Goal: Task Accomplishment & Management: Use online tool/utility

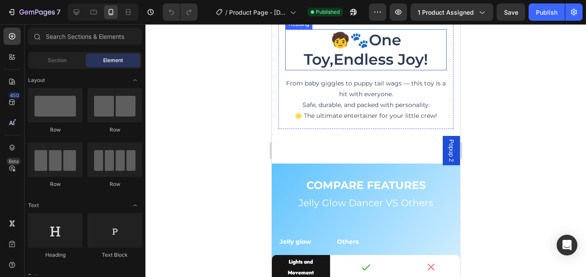
scroll to position [1295, 0]
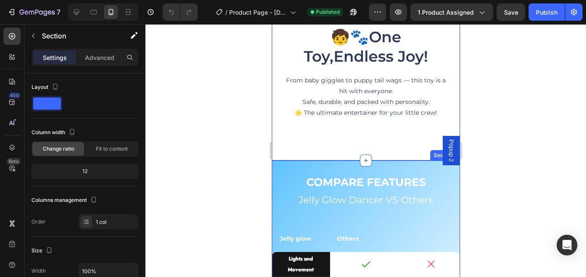
click at [381, 162] on div "COMPARE FEATURES Text Block Jelly Glow Dancer VS Others Heading Jelly glow Othe…" at bounding box center [365, 274] width 188 height 227
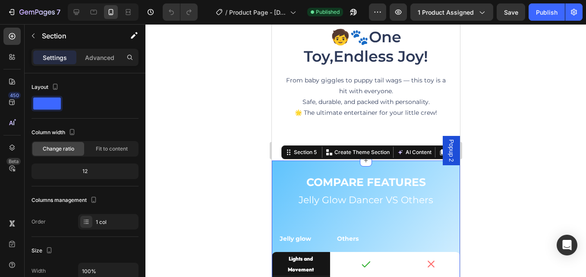
click at [273, 167] on div "COMPARE FEATURES Text Block Jelly Glow Dancer VS Others Heading Jelly glow Othe…" at bounding box center [365, 274] width 188 height 227
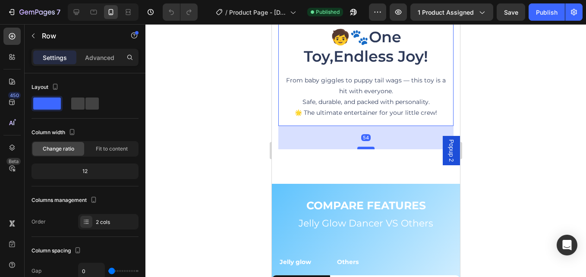
drag, startPoint x: 364, startPoint y: 118, endPoint x: 461, endPoint y: 147, distance: 100.9
click at [369, 147] on div at bounding box center [365, 148] width 17 height 3
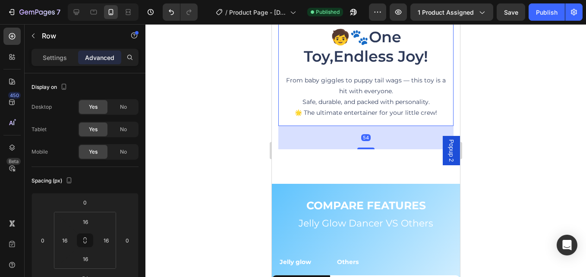
click at [211, 116] on div at bounding box center [365, 150] width 441 height 253
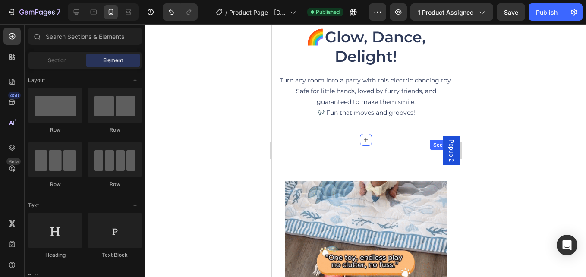
scroll to position [949, 0]
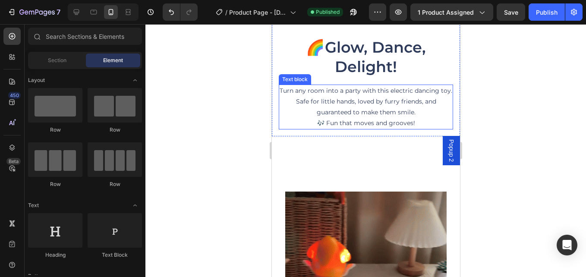
click at [335, 126] on p "Turn any room into a party with this electric dancing toy. Safe for little hand…" at bounding box center [365, 107] width 173 height 44
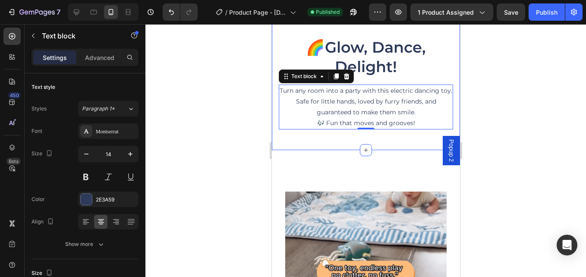
drag, startPoint x: 366, startPoint y: 139, endPoint x: 369, endPoint y: 146, distance: 8.1
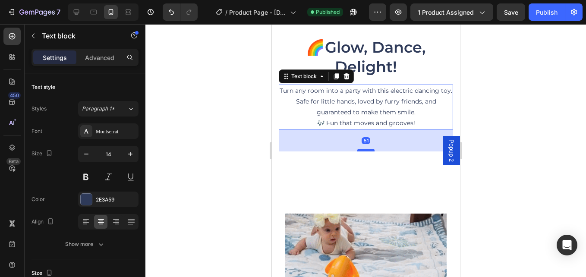
drag, startPoint x: 365, startPoint y: 132, endPoint x: 366, endPoint y: 155, distance: 22.0
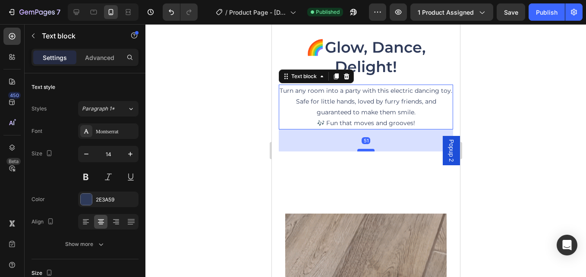
click at [366, 151] on div at bounding box center [365, 150] width 17 height 3
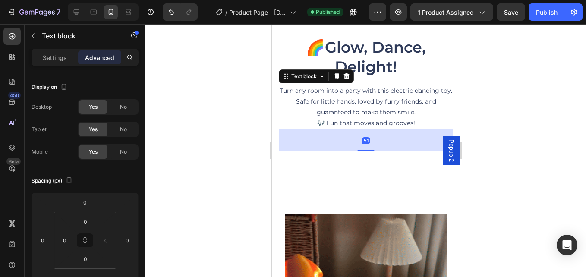
click at [234, 136] on div at bounding box center [365, 150] width 441 height 253
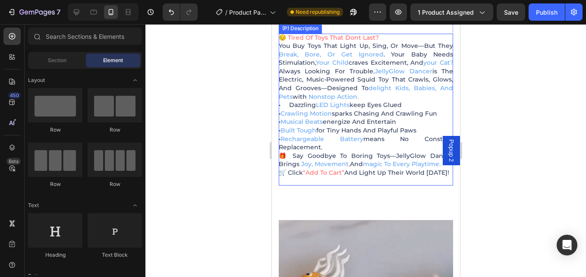
scroll to position [701, 0]
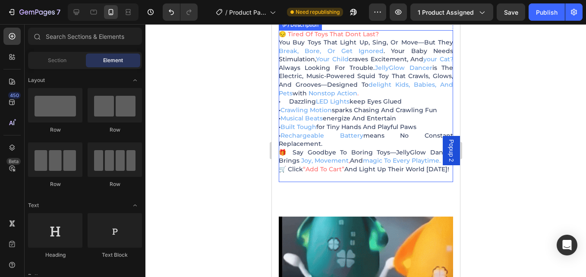
click at [349, 175] on div "😔 Tired of Toys That Dont Last? You buy toys that light up, sing, or move—but t…" at bounding box center [365, 106] width 174 height 152
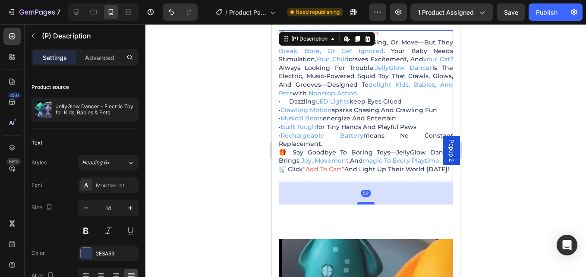
drag, startPoint x: 363, startPoint y: 181, endPoint x: 366, endPoint y: 202, distance: 21.4
click at [366, 202] on div at bounding box center [365, 203] width 17 height 3
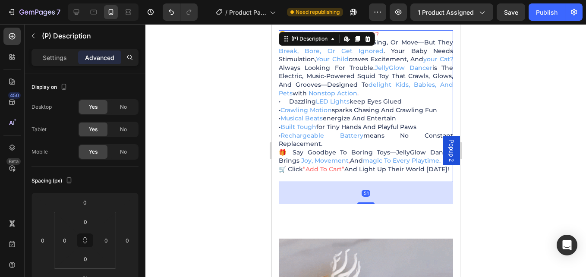
click at [211, 167] on div at bounding box center [365, 150] width 441 height 253
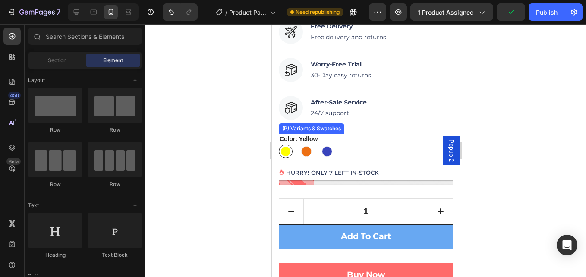
scroll to position [312, 0]
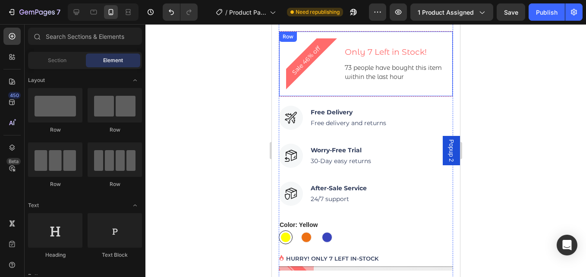
click at [340, 51] on div "Sale 46% off Product Badge Only 7 Left in Stock! Heading 73 people have bought …" at bounding box center [365, 64] width 174 height 66
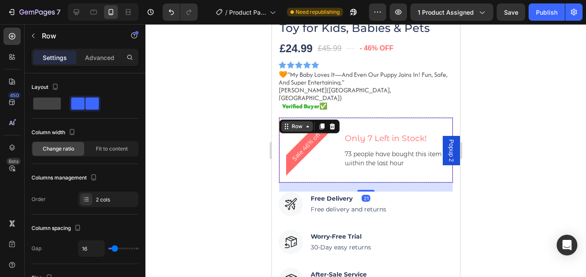
scroll to position [269, 0]
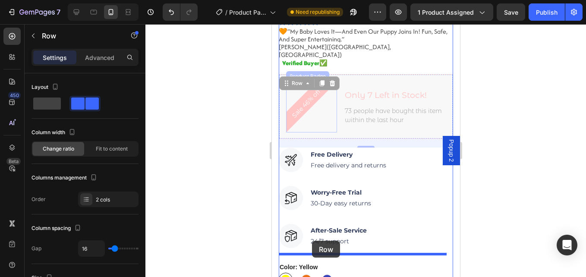
drag, startPoint x: 296, startPoint y: 80, endPoint x: 312, endPoint y: 241, distance: 161.3
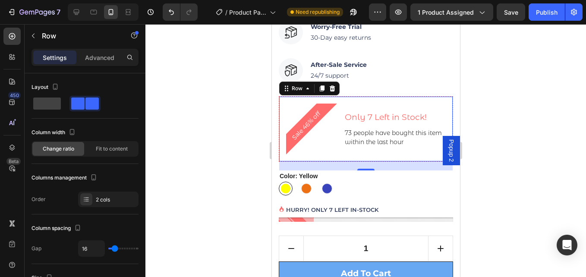
scroll to position [399, 0]
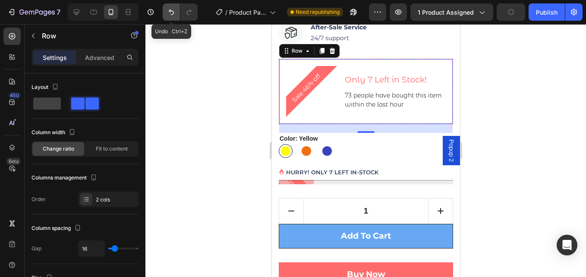
click at [174, 12] on icon "Undo/Redo" at bounding box center [171, 12] width 9 height 9
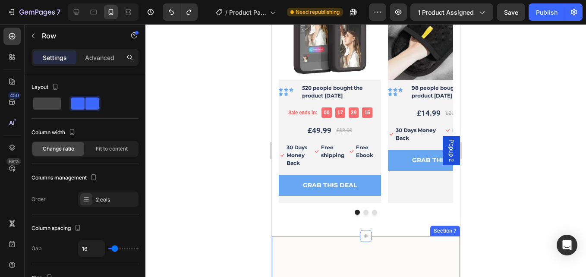
scroll to position [2097, 0]
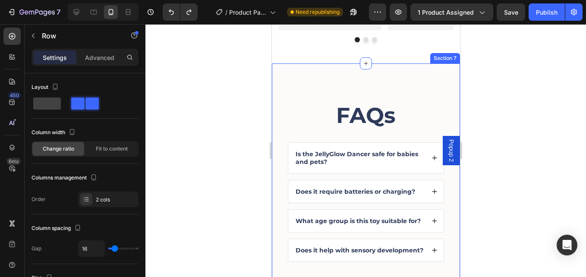
click at [343, 80] on div "FAQs Heading Is the JellyGlow Dancer safe for babies and pets? Does it require …" at bounding box center [365, 181] width 188 height 236
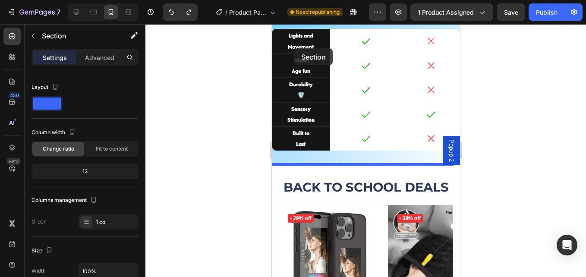
scroll to position [1686, 0]
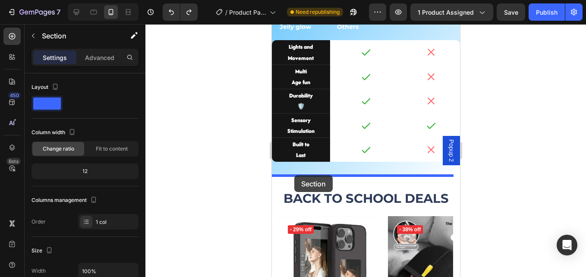
drag, startPoint x: 290, startPoint y: 51, endPoint x: 294, endPoint y: 175, distance: 123.9
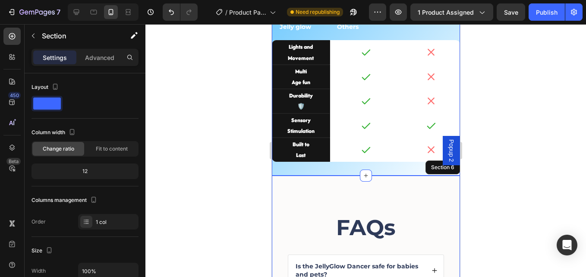
click at [348, 165] on div "COMPARE FEATURES Text Block Jelly Glow Dancer VS Others Heading Jelly glow Othe…" at bounding box center [365, 62] width 188 height 227
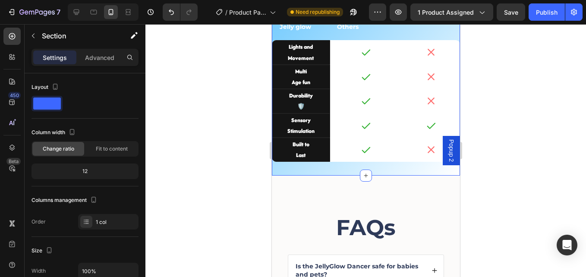
click at [349, 164] on div "COMPARE FEATURES Text Block Jelly Glow Dancer VS Others Heading Jelly glow Othe…" at bounding box center [365, 62] width 188 height 227
click at [328, 172] on div "COMPARE FEATURES Text Block Jelly Glow Dancer VS Others Heading Jelly glow Othe…" at bounding box center [365, 62] width 188 height 227
click at [401, 155] on div "Icon" at bounding box center [430, 150] width 58 height 24
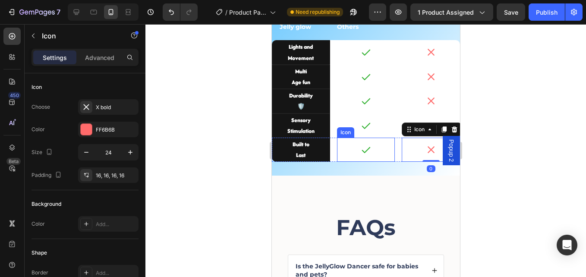
click at [387, 155] on div "Icon" at bounding box center [366, 150] width 58 height 24
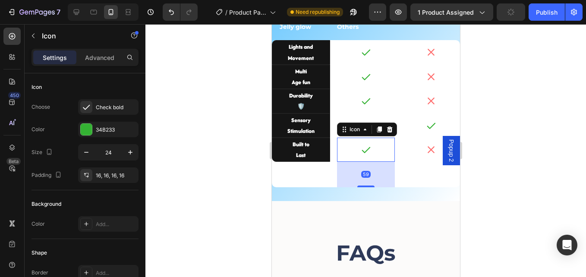
drag, startPoint x: 365, startPoint y: 160, endPoint x: 372, endPoint y: 188, distance: 29.0
click at [372, 162] on div "59" at bounding box center [366, 162] width 58 height 0
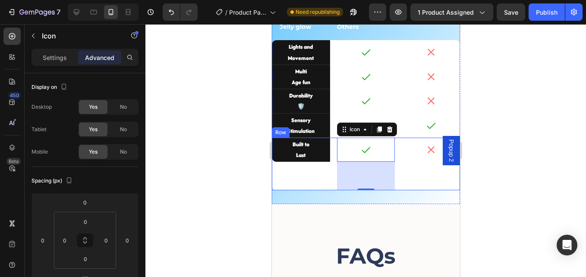
click at [221, 183] on div at bounding box center [365, 150] width 441 height 253
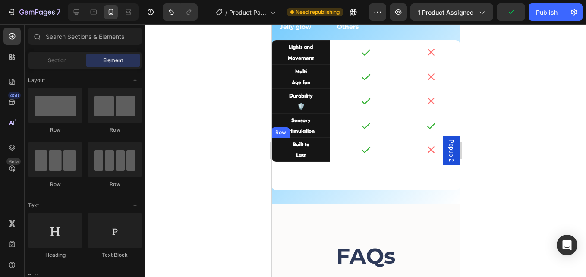
click at [364, 182] on div "Icon" at bounding box center [366, 164] width 58 height 53
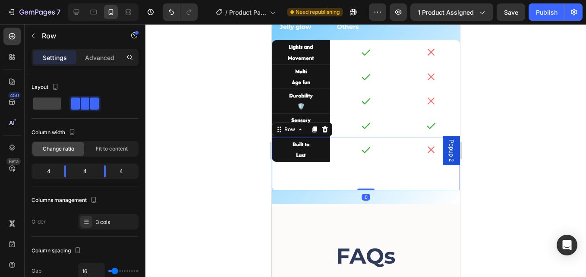
drag, startPoint x: 364, startPoint y: 189, endPoint x: 363, endPoint y: 184, distance: 5.3
click at [359, 167] on div "Built to Last Text Block Icon Icon Row 0" at bounding box center [365, 164] width 188 height 53
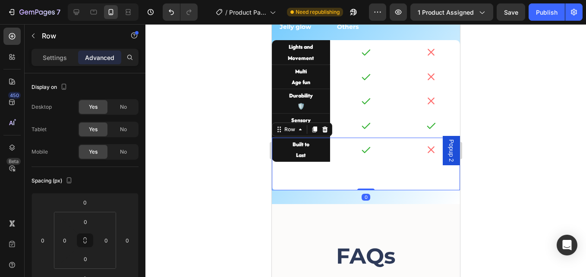
click at [362, 178] on div "Built to Last Text Block Icon Icon Row 0" at bounding box center [365, 164] width 188 height 53
click at [368, 173] on div "Built to Last Text Block Icon Icon Row 0" at bounding box center [365, 164] width 188 height 53
drag, startPoint x: 364, startPoint y: 190, endPoint x: 363, endPoint y: 161, distance: 29.4
click at [370, 166] on div "Built to Last Text Block Icon Icon Row 0" at bounding box center [365, 164] width 188 height 53
click at [353, 155] on div at bounding box center [365, 150] width 24 height 24
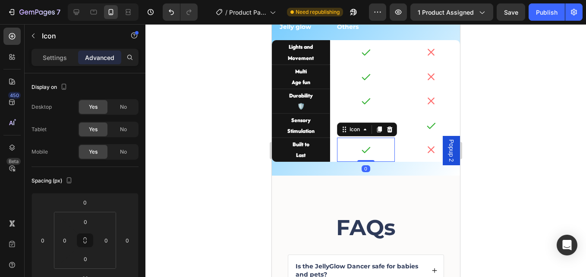
drag, startPoint x: 363, startPoint y: 189, endPoint x: 365, endPoint y: 149, distance: 40.2
click at [365, 149] on div "Icon 0" at bounding box center [366, 150] width 58 height 24
type input "0"
click at [334, 167] on div "COMPARE FEATURES Text Block Jelly Glow Dancer VS Others Heading Jelly glow Othe…" at bounding box center [365, 62] width 188 height 227
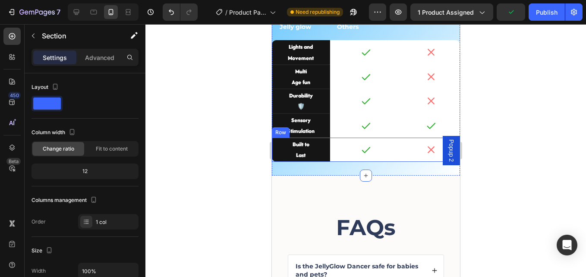
click at [395, 156] on div "Built to Last Text Block Icon Icon Row" at bounding box center [365, 150] width 188 height 24
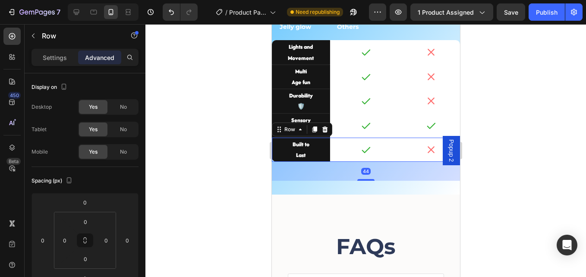
drag, startPoint x: 360, startPoint y: 165, endPoint x: 359, endPoint y: 181, distance: 16.0
click at [359, 181] on div at bounding box center [365, 180] width 17 height 2
type input "44"
click at [505, 180] on div at bounding box center [365, 150] width 441 height 253
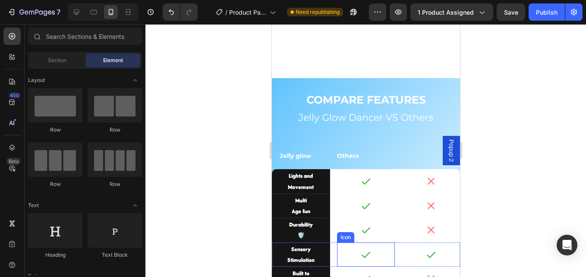
scroll to position [1729, 0]
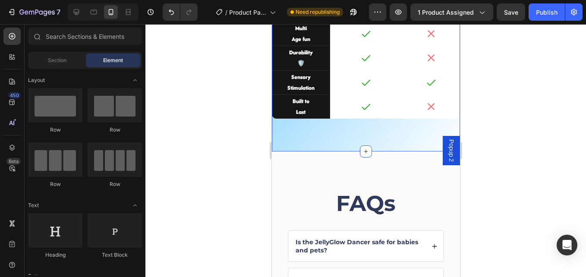
click at [375, 125] on div "COMPARE FEATURES Text Block Jelly Glow Dancer VS Others Heading Jelly glow Othe…" at bounding box center [365, 29] width 188 height 218
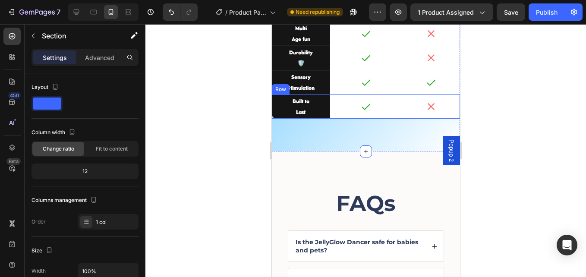
click at [393, 114] on div "Built to Last Text Block Icon Icon Row" at bounding box center [365, 107] width 188 height 24
click at [391, 111] on div "Built to Last Text Block Icon Icon Row" at bounding box center [365, 107] width 188 height 24
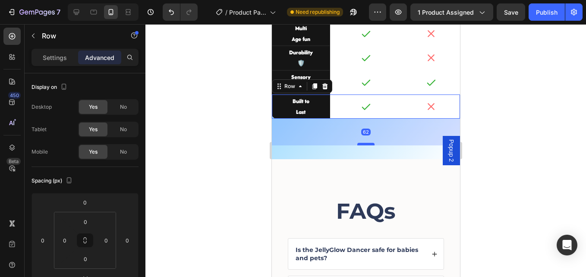
drag, startPoint x: 364, startPoint y: 138, endPoint x: 540, endPoint y: 157, distance: 177.1
click at [365, 145] on div at bounding box center [365, 144] width 17 height 3
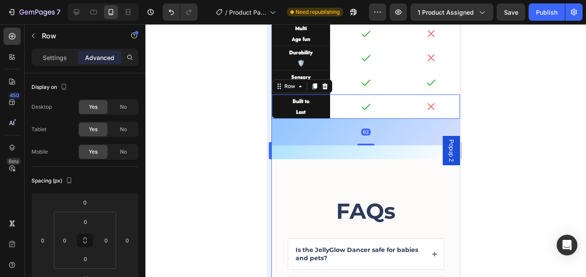
type input "62"
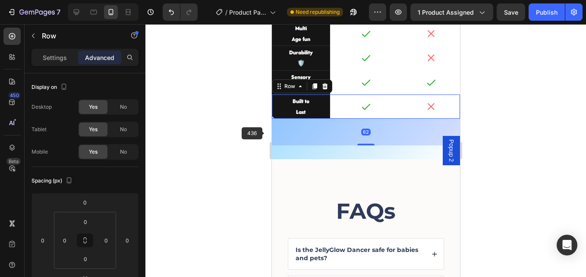
click at [253, 121] on div at bounding box center [365, 150] width 441 height 253
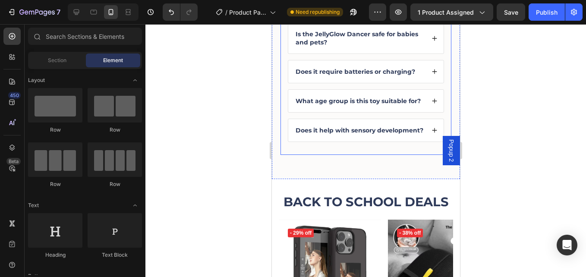
scroll to position [2031, 0]
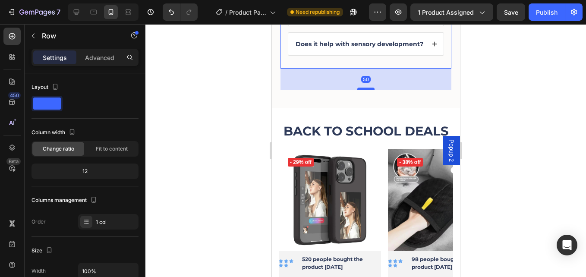
drag, startPoint x: 364, startPoint y: 98, endPoint x: 365, endPoint y: 113, distance: 15.5
click at [365, 90] on div at bounding box center [365, 89] width 17 height 3
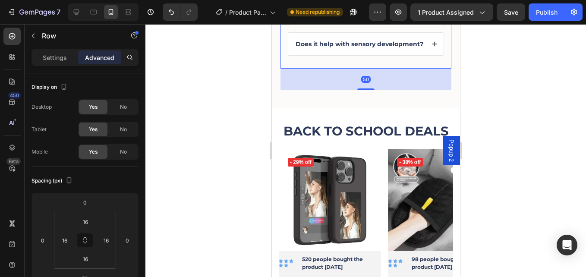
click at [185, 108] on div at bounding box center [365, 150] width 441 height 253
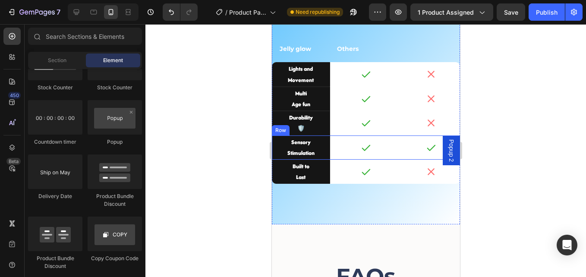
scroll to position [1513, 0]
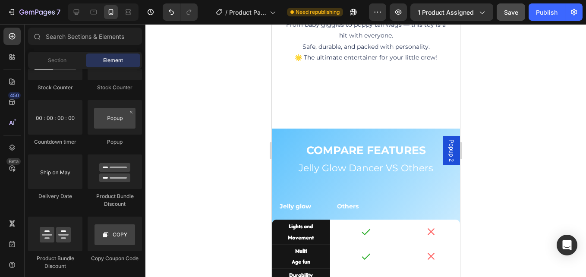
click at [517, 15] on span "Save" at bounding box center [511, 12] width 14 height 7
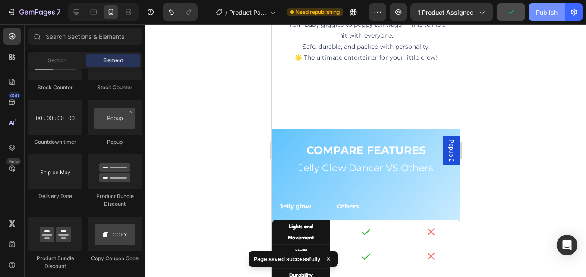
click at [535, 15] on button "Publish" at bounding box center [547, 11] width 36 height 17
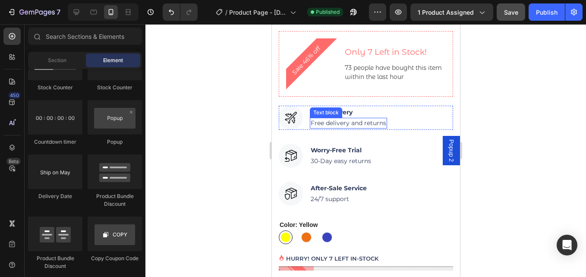
scroll to position [0, 0]
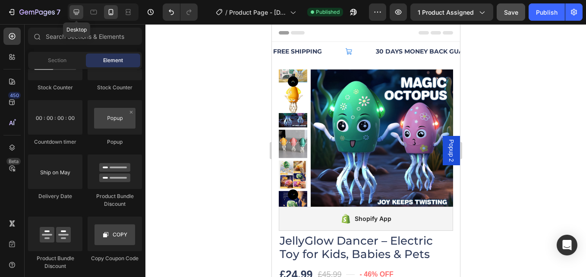
click at [75, 6] on div at bounding box center [76, 12] width 14 height 14
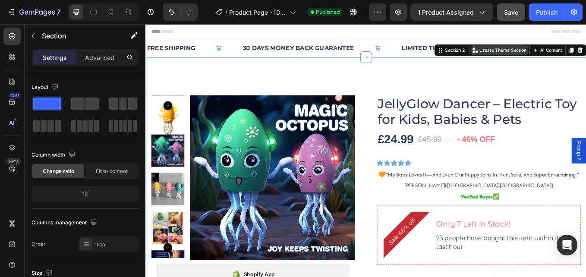
click at [552, 52] on p "Create Theme Section" at bounding box center [565, 55] width 55 height 8
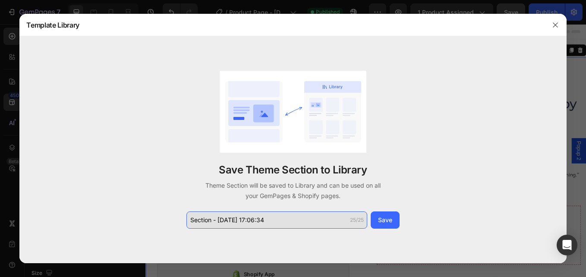
click at [299, 221] on input "Section - [DATE] 17:06:34" at bounding box center [276, 219] width 181 height 17
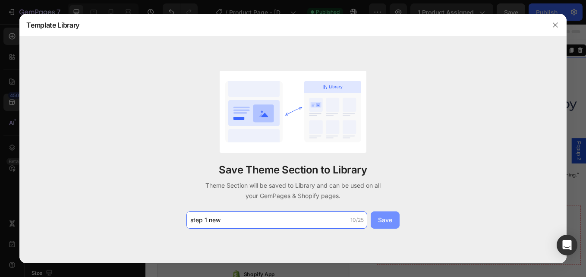
type input "step 1 new"
click at [391, 220] on div "Save" at bounding box center [385, 219] width 14 height 9
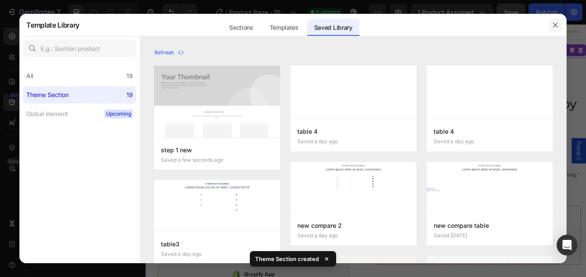
click at [557, 26] on icon "button" at bounding box center [555, 25] width 7 height 7
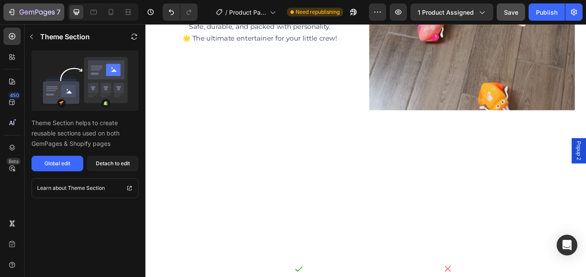
scroll to position [1303, 0]
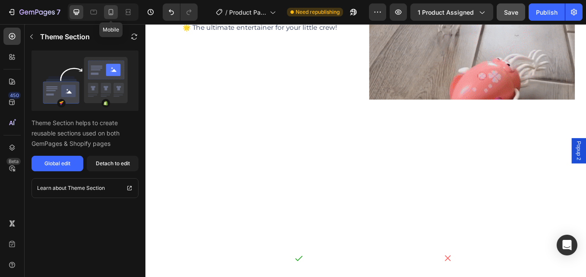
click at [112, 15] on icon at bounding box center [111, 12] width 5 height 6
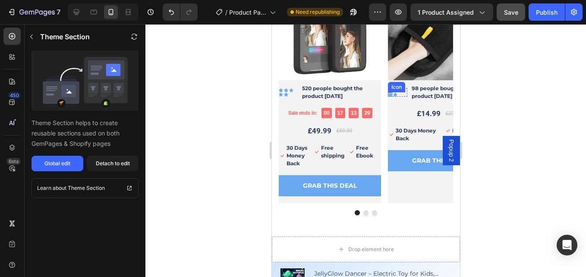
scroll to position [2247, 0]
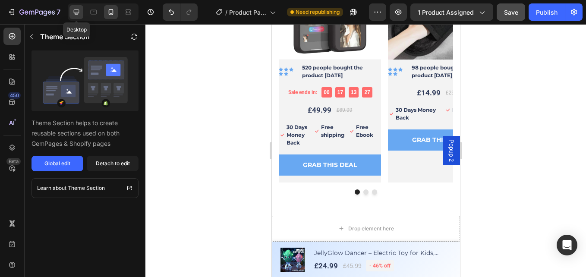
click at [73, 9] on icon at bounding box center [76, 12] width 9 height 9
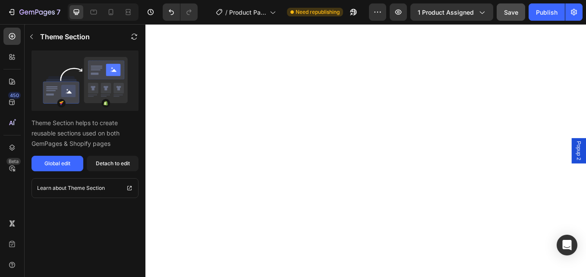
scroll to position [1, 0]
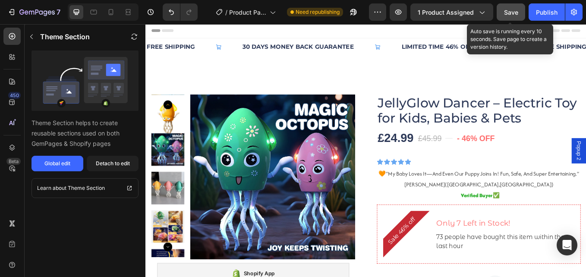
click at [516, 16] on div "Save" at bounding box center [511, 12] width 14 height 9
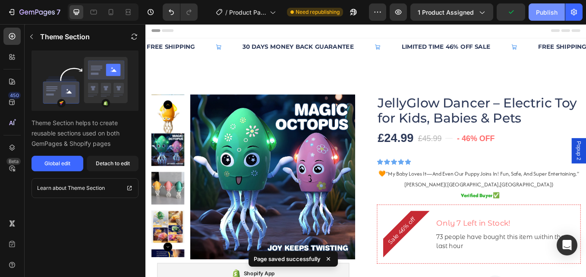
click at [547, 15] on div "Publish" at bounding box center [547, 12] width 22 height 9
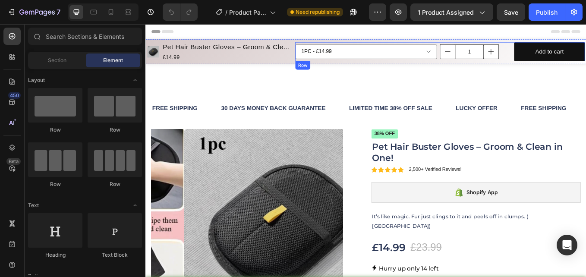
click at [534, 45] on div "1 Product Quantity" at bounding box center [532, 56] width 83 height 23
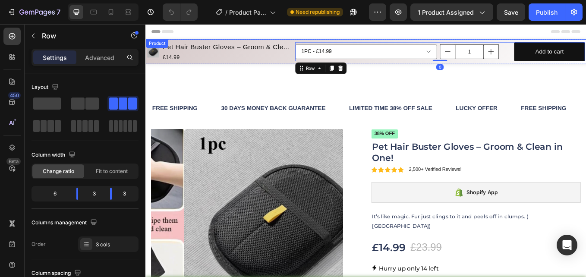
click at [533, 43] on div "Product Images Pet Hair Buster Gloves – Groom & Clean in One! Product Title £14…" at bounding box center [404, 56] width 518 height 29
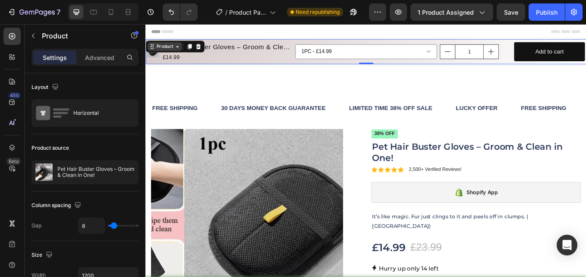
click at [173, 48] on div "Product" at bounding box center [167, 51] width 23 height 8
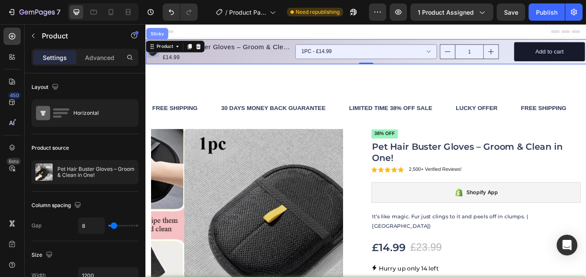
click at [161, 40] on div "Sticky" at bounding box center [159, 35] width 26 height 14
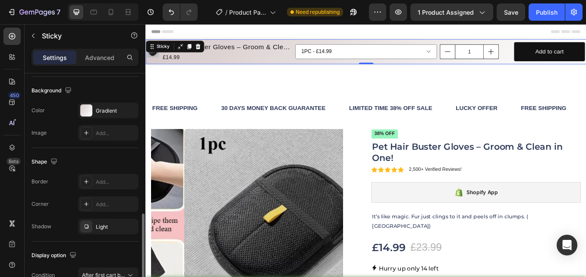
scroll to position [177, 0]
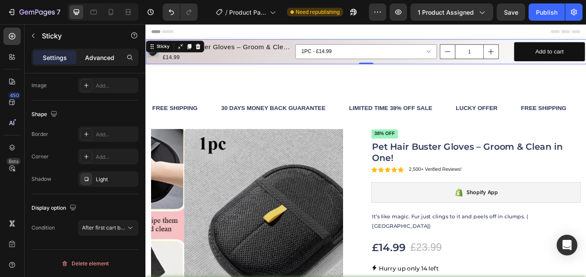
click at [91, 54] on p "Advanced" at bounding box center [99, 57] width 29 height 9
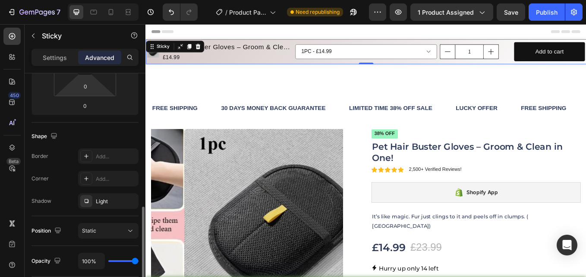
scroll to position [216, 0]
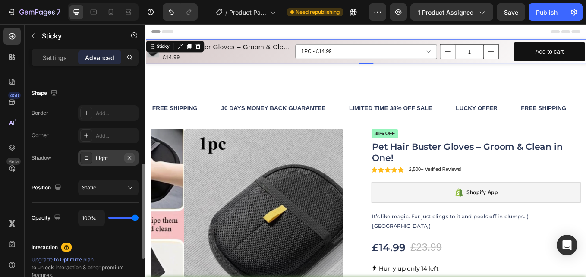
click at [129, 159] on icon "button" at bounding box center [129, 158] width 7 height 7
click at [172, 11] on icon "Undo/Redo" at bounding box center [171, 12] width 5 height 6
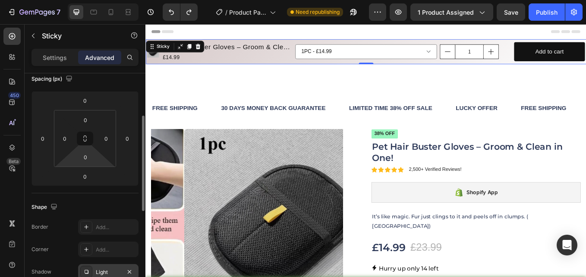
scroll to position [0, 0]
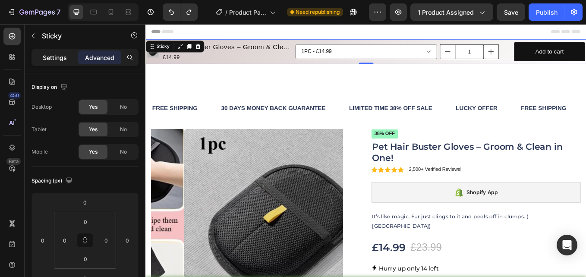
click at [66, 60] on p "Settings" at bounding box center [55, 57] width 24 height 9
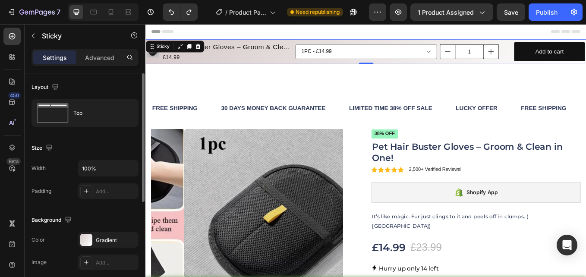
scroll to position [86, 0]
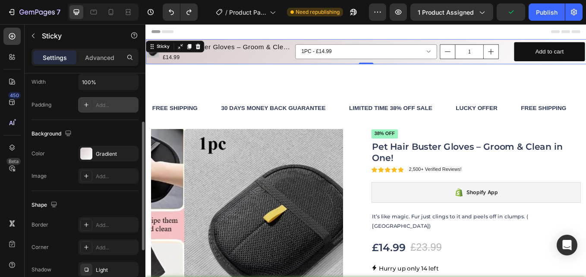
click at [88, 106] on icon at bounding box center [86, 104] width 7 height 7
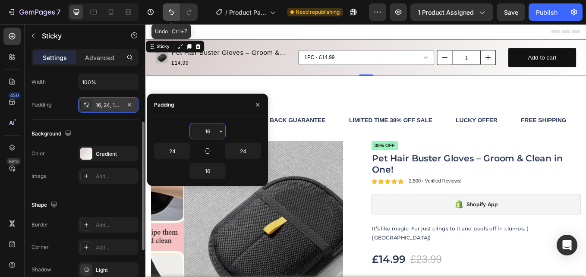
click at [165, 11] on button "Undo/Redo" at bounding box center [171, 11] width 17 height 17
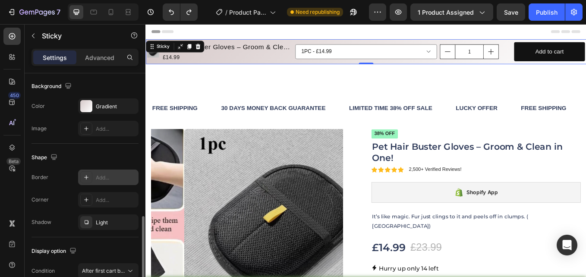
scroll to position [177, 0]
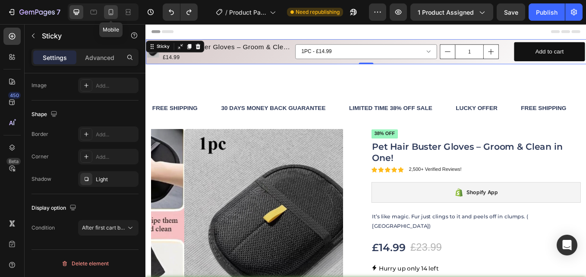
click at [112, 10] on icon at bounding box center [111, 12] width 9 height 9
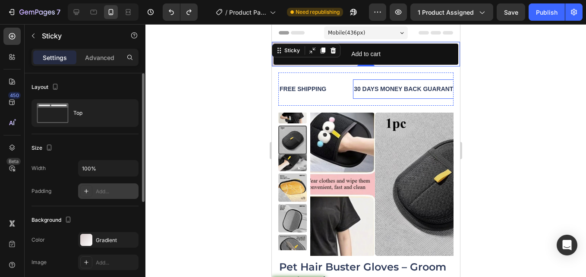
click at [363, 85] on div "30 DAYS MONEY BACK GUARANTEE" at bounding box center [407, 89] width 109 height 13
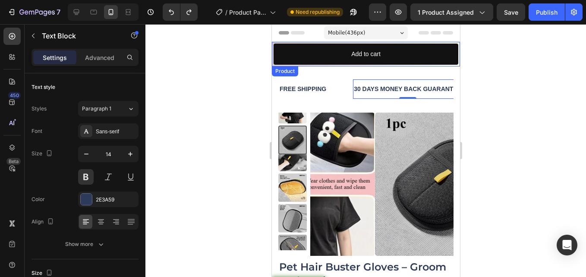
click at [315, 66] on div "Product Images Pet Hair Buster Gloves – Groom & Clean in One! Product Title £14…" at bounding box center [365, 54] width 188 height 25
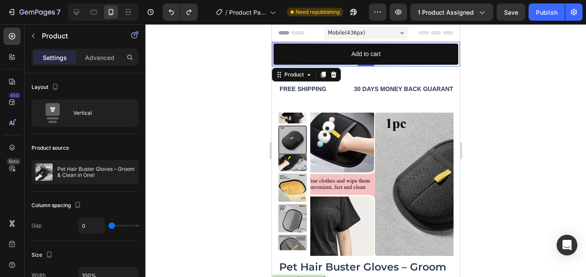
click at [312, 39] on div "Header" at bounding box center [365, 32] width 174 height 17
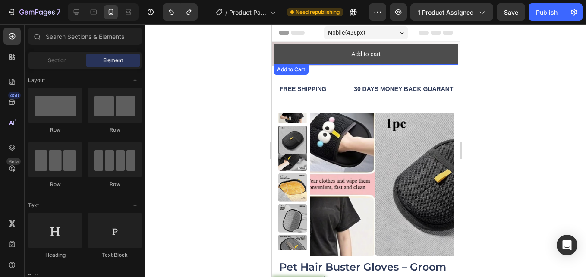
click at [309, 44] on button "Add to cart" at bounding box center [365, 54] width 185 height 21
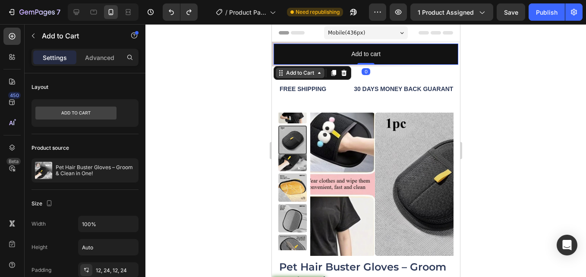
click at [286, 72] on div "Add to Cart" at bounding box center [300, 73] width 32 height 8
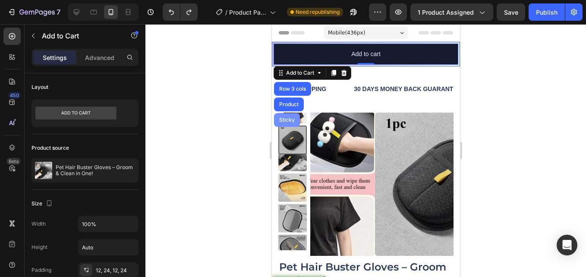
click at [289, 120] on div "Sticky" at bounding box center [286, 119] width 19 height 5
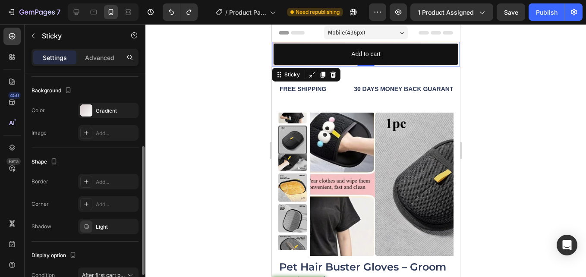
scroll to position [177, 0]
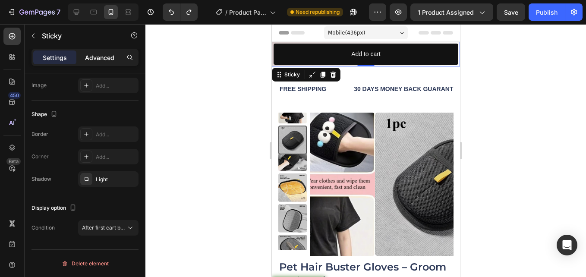
click at [97, 58] on p "Advanced" at bounding box center [99, 57] width 29 height 9
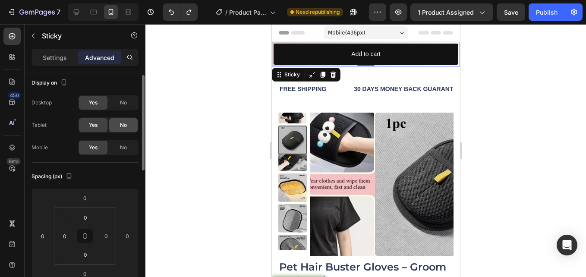
scroll to position [0, 0]
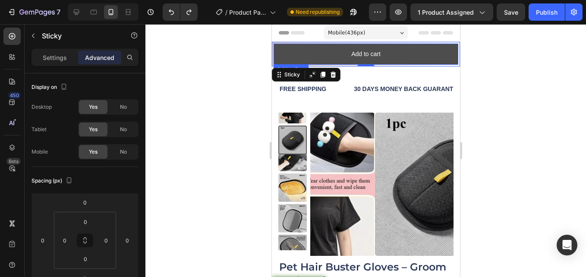
click at [414, 49] on button "Add to cart" at bounding box center [365, 54] width 185 height 21
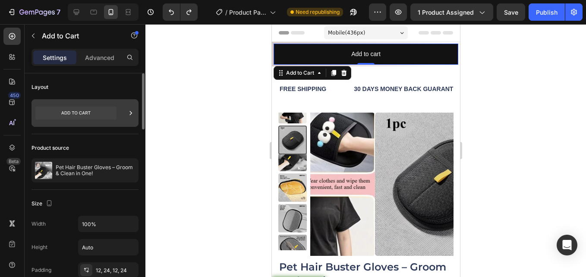
click at [126, 114] on icon at bounding box center [130, 113] width 9 height 9
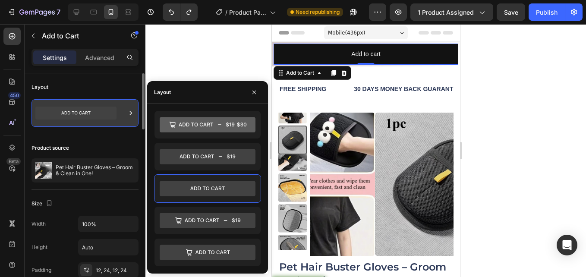
click at [127, 114] on icon at bounding box center [130, 113] width 9 height 9
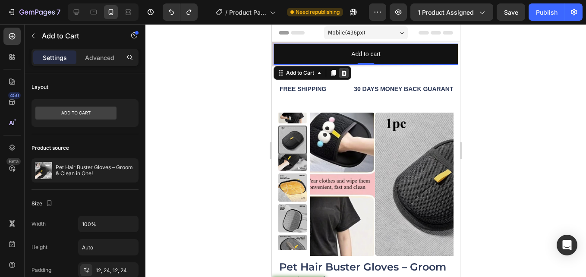
click at [341, 75] on icon at bounding box center [343, 72] width 7 height 7
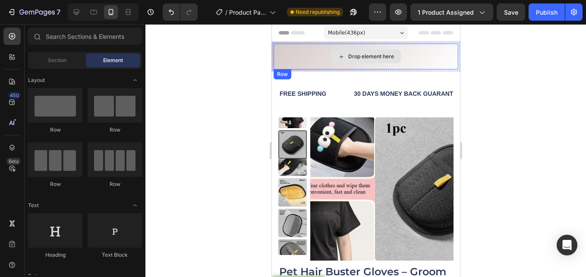
click at [438, 50] on div "Drop element here" at bounding box center [365, 57] width 185 height 26
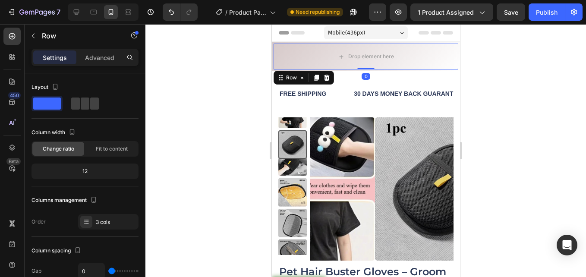
click at [325, 76] on icon at bounding box center [327, 78] width 6 height 6
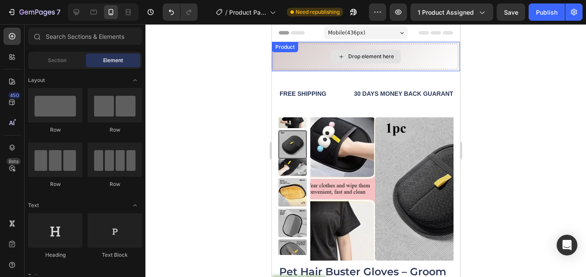
click at [316, 46] on div "Drop element here" at bounding box center [365, 57] width 185 height 26
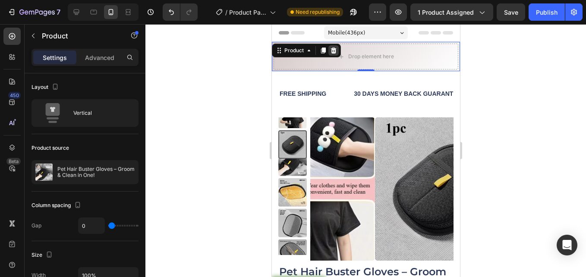
click at [337, 50] on div at bounding box center [333, 50] width 10 height 10
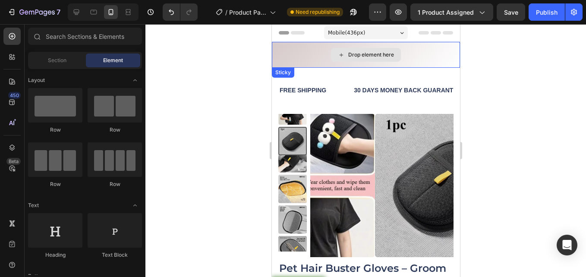
click at [313, 46] on div "Drop element here" at bounding box center [365, 55] width 188 height 26
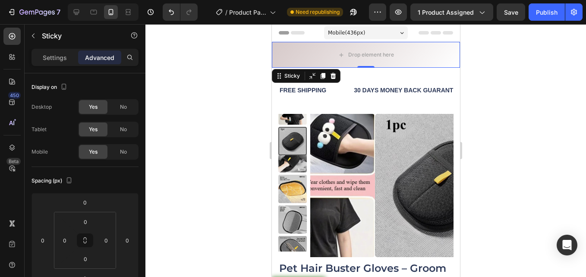
click at [333, 74] on icon at bounding box center [333, 76] width 6 height 6
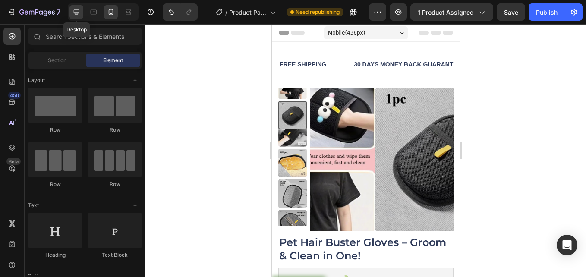
click at [76, 13] on icon at bounding box center [77, 12] width 6 height 6
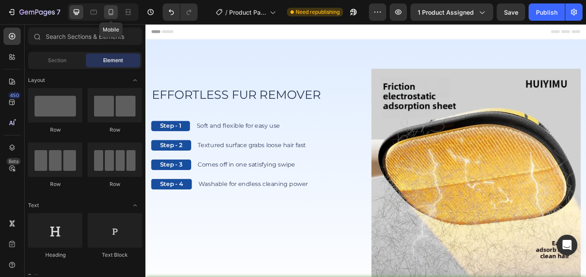
click at [106, 12] on div at bounding box center [111, 12] width 14 height 14
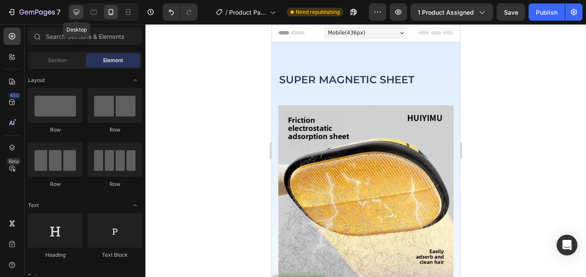
click at [76, 8] on icon at bounding box center [76, 12] width 9 height 9
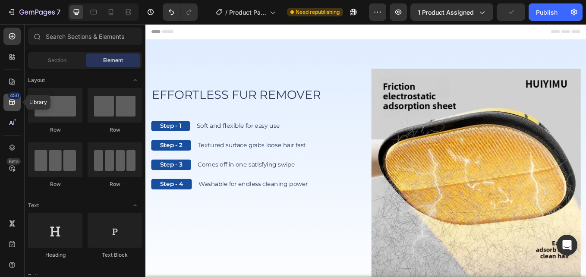
click at [9, 97] on div "450" at bounding box center [14, 95] width 13 height 7
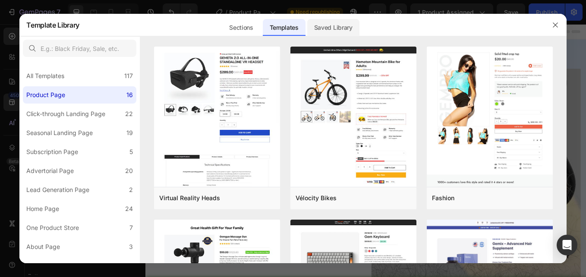
click at [335, 24] on div "Saved Library" at bounding box center [333, 27] width 52 height 17
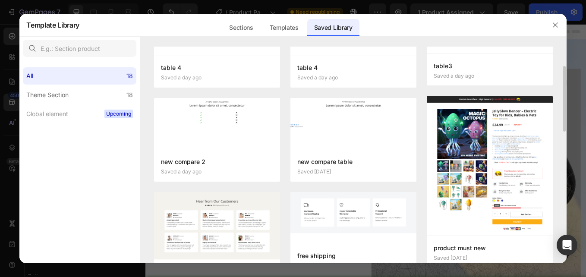
scroll to position [107, 0]
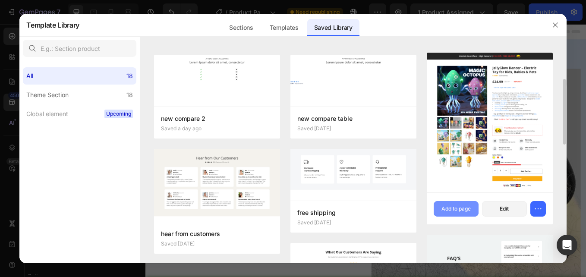
click at [464, 212] on div "Add to page" at bounding box center [455, 209] width 29 height 8
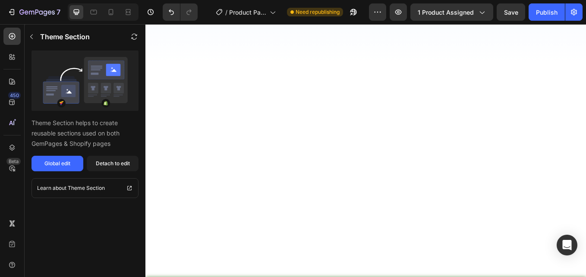
scroll to position [1019, 0]
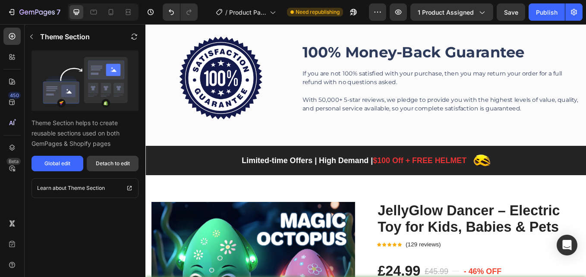
click at [117, 159] on button "Detach to edit" at bounding box center [113, 164] width 52 height 16
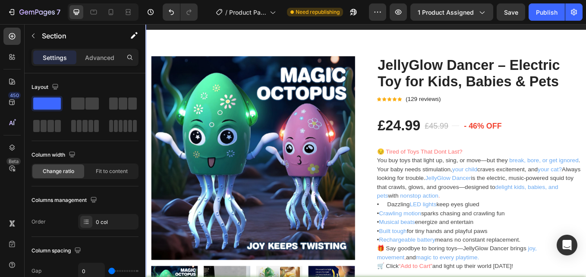
scroll to position [1189, 0]
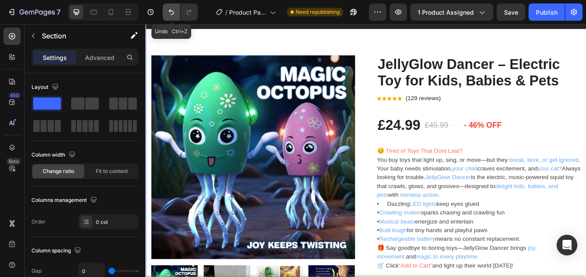
click at [166, 11] on button "Undo/Redo" at bounding box center [171, 11] width 17 height 17
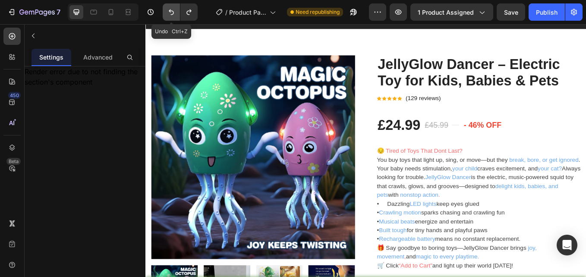
click at [169, 13] on icon "Undo/Redo" at bounding box center [171, 12] width 9 height 9
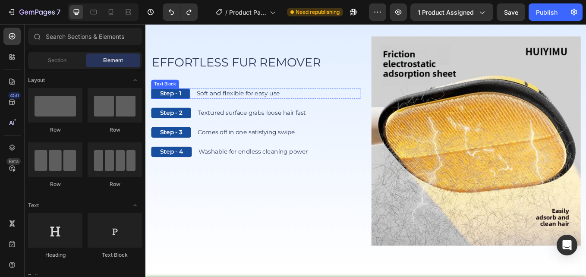
scroll to position [0, 0]
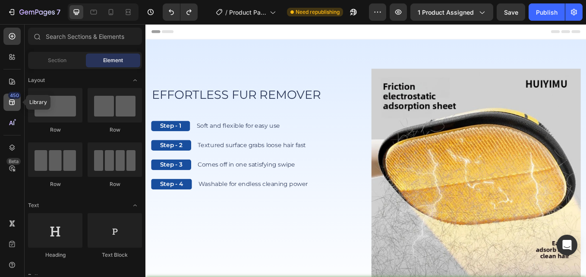
click at [12, 100] on icon at bounding box center [12, 103] width 6 height 6
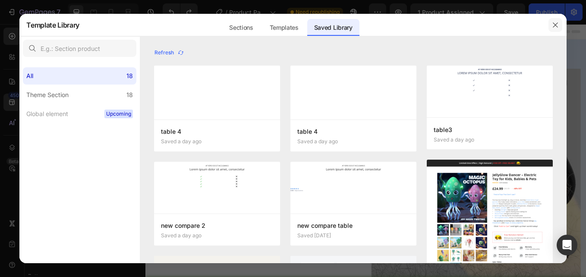
drag, startPoint x: 561, startPoint y: 29, endPoint x: 488, endPoint y: 4, distance: 77.4
click at [561, 28] on button "button" at bounding box center [556, 25] width 14 height 14
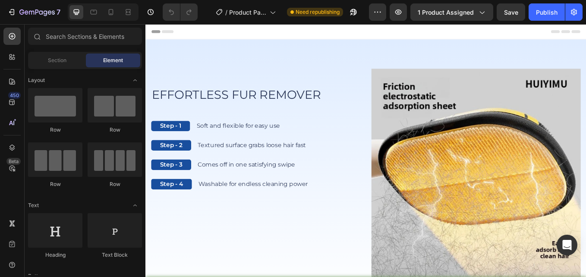
click at [0, 99] on div "450 Beta" at bounding box center [12, 150] width 25 height 253
click at [6, 104] on div "450" at bounding box center [11, 102] width 17 height 17
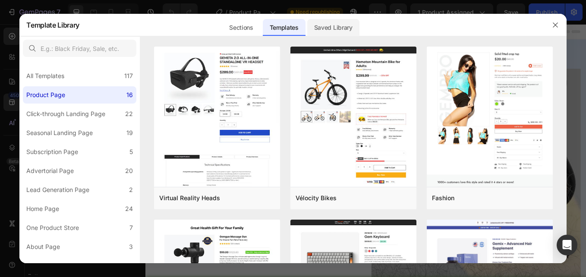
click at [345, 30] on div "Saved Library" at bounding box center [333, 27] width 52 height 17
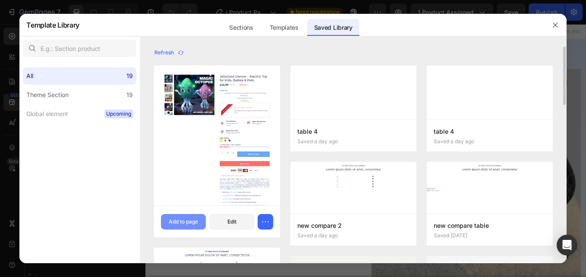
click at [179, 217] on button "Add to page" at bounding box center [183, 222] width 45 height 16
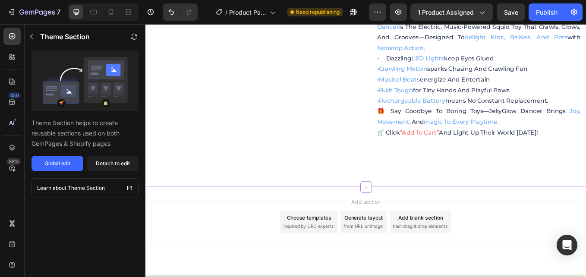
scroll to position [1762, 0]
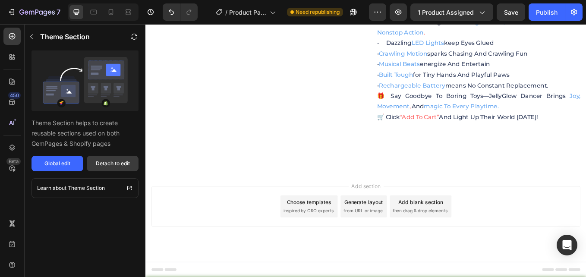
click at [116, 161] on div "Detach to edit" at bounding box center [113, 164] width 34 height 8
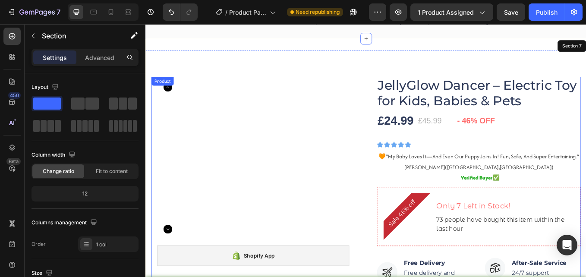
scroll to position [1072, 0]
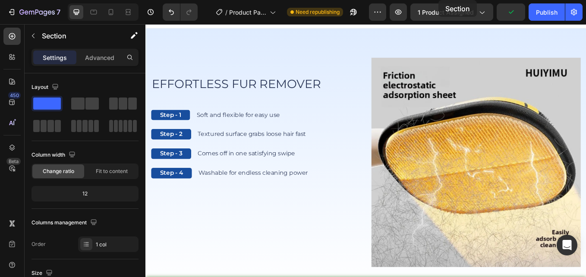
scroll to position [0, 0]
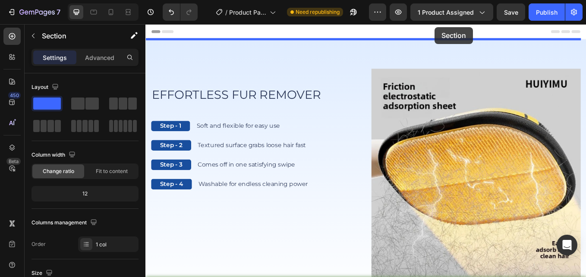
drag, startPoint x: 503, startPoint y: 104, endPoint x: 486, endPoint y: 25, distance: 81.6
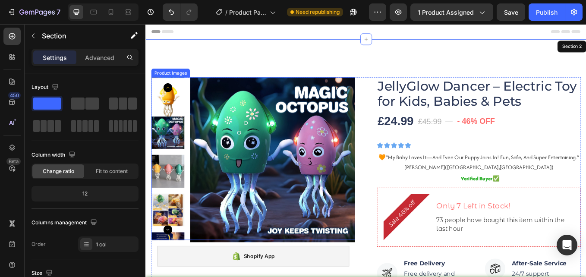
click at [254, 127] on img at bounding box center [295, 184] width 194 height 194
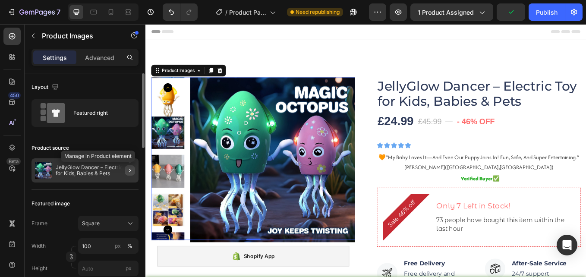
click at [131, 170] on icon "button" at bounding box center [129, 170] width 7 height 7
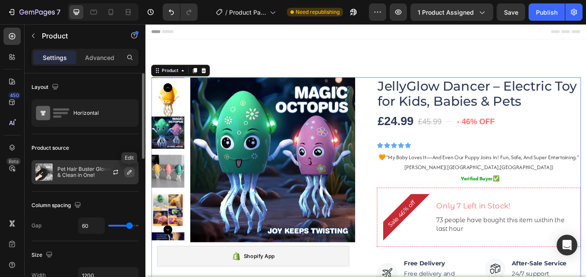
click at [131, 172] on icon "button" at bounding box center [129, 172] width 4 height 4
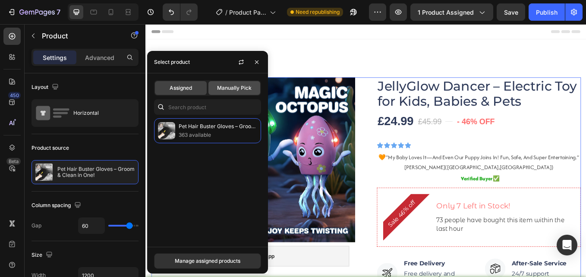
click at [221, 84] on span "Manually Pick" at bounding box center [234, 88] width 35 height 8
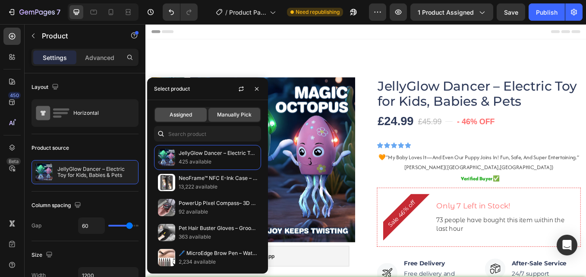
click at [178, 112] on span "Assigned" at bounding box center [181, 115] width 22 height 8
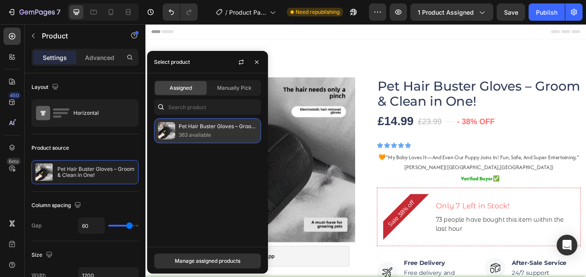
click at [191, 131] on p "363 available" at bounding box center [218, 135] width 79 height 9
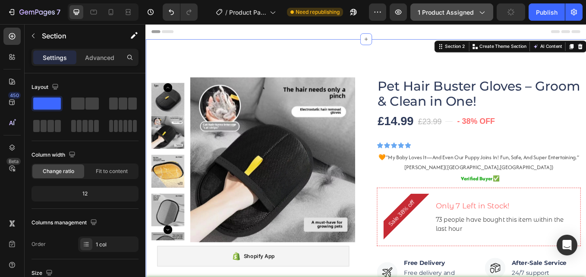
click at [466, 10] on span "1 product assigned" at bounding box center [446, 12] width 56 height 9
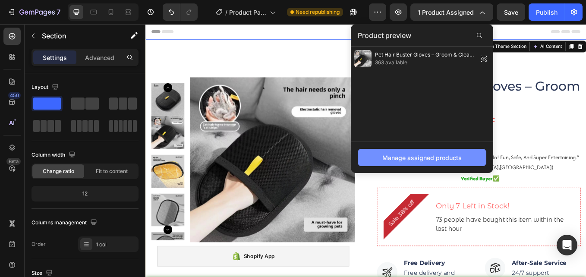
click at [463, 159] on button "Manage assigned products" at bounding box center [422, 157] width 129 height 17
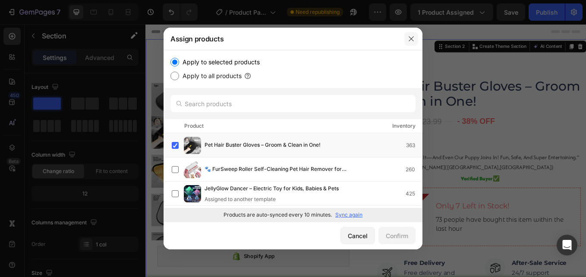
click at [410, 38] on icon "button" at bounding box center [411, 38] width 7 height 7
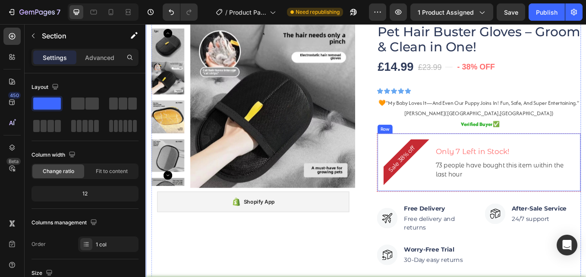
scroll to position [43, 0]
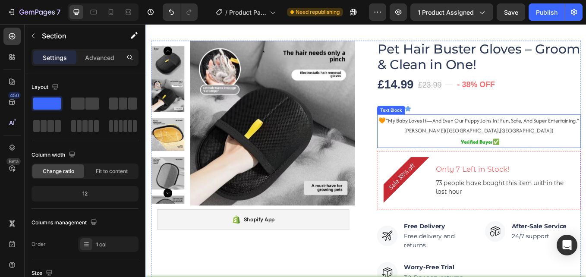
click at [564, 154] on span "[PERSON_NAME]([GEOGRAPHIC_DATA],[GEOGRAPHIC_DATA])" at bounding box center [537, 149] width 175 height 9
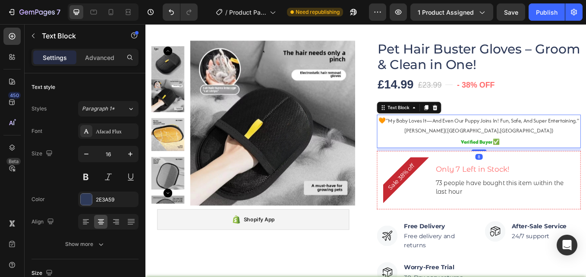
click at [550, 142] on span "“my baby loves it—and even our puppy joins in! fun, safe, and super entertainin…" at bounding box center [541, 136] width 227 height 9
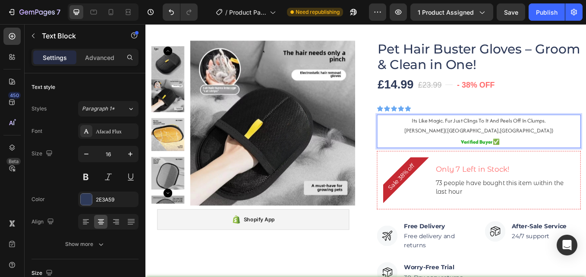
click at [529, 150] on span "[PERSON_NAME]([GEOGRAPHIC_DATA],[GEOGRAPHIC_DATA])" at bounding box center [537, 149] width 175 height 9
click at [561, 149] on span "Rihana (houston,usa)" at bounding box center [538, 149] width 148 height 9
click at [513, 164] on strong "Rich Text Editor. Editing area: main" at bounding box center [514, 162] width 3 height 10
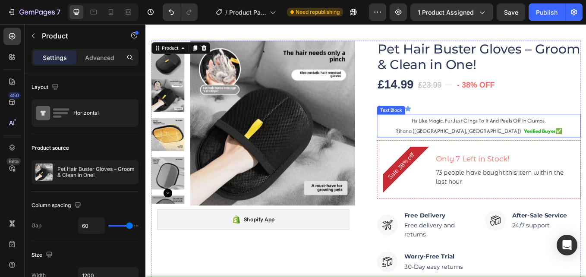
click at [483, 143] on p "Rihana (Rome,Italy) verified buyer✅" at bounding box center [537, 149] width 238 height 13
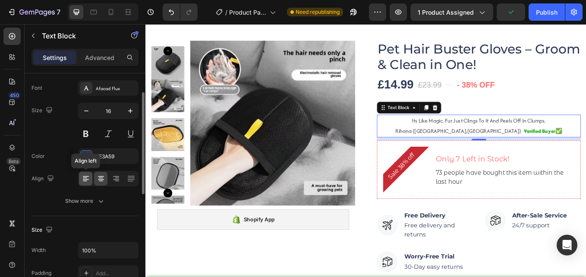
click at [84, 177] on icon at bounding box center [86, 178] width 9 height 9
click at [101, 179] on icon at bounding box center [101, 178] width 9 height 9
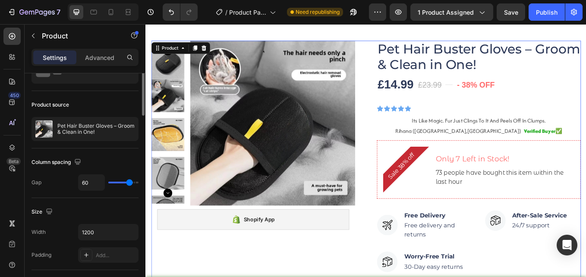
scroll to position [0, 0]
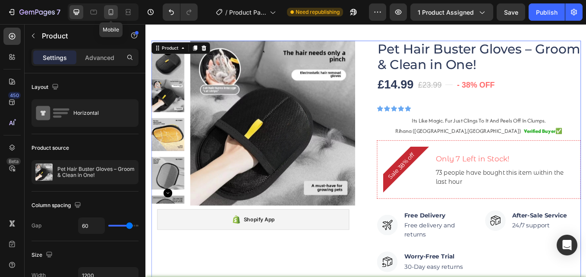
click at [115, 10] on icon at bounding box center [111, 12] width 9 height 9
type input "0"
type input "100%"
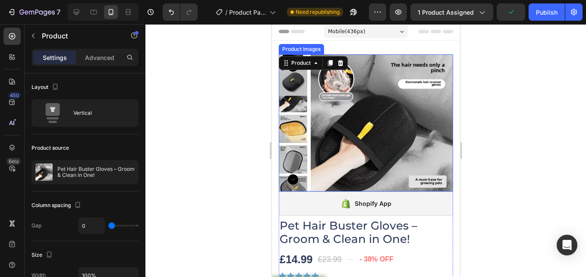
scroll to position [131, 0]
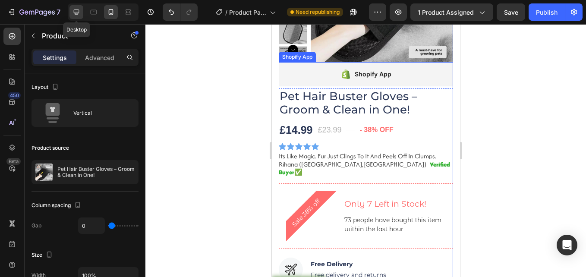
click at [77, 11] on icon at bounding box center [76, 12] width 9 height 9
type input "60"
type input "1200"
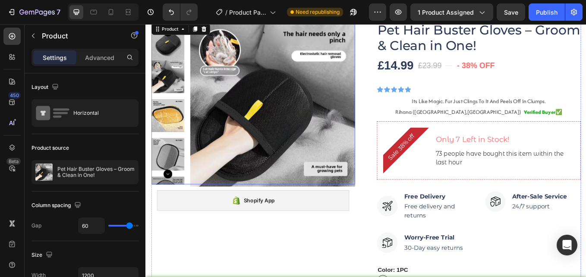
scroll to position [32, 0]
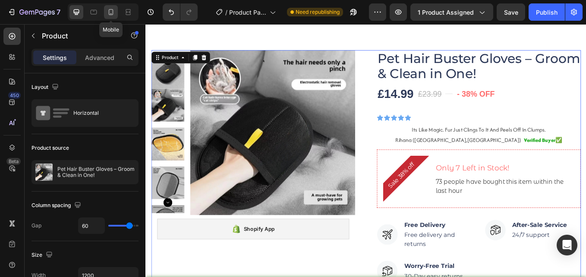
click at [107, 14] on icon at bounding box center [111, 12] width 9 height 9
type input "0"
type input "100%"
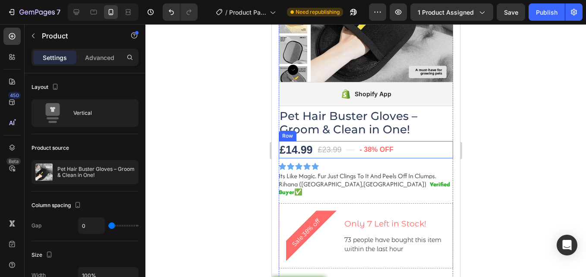
scroll to position [131, 0]
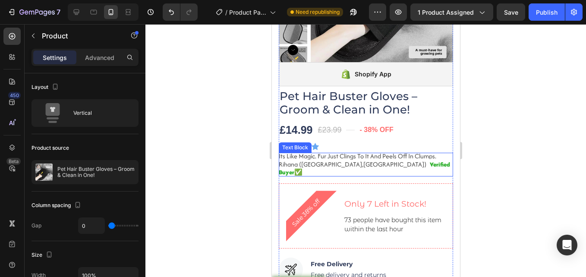
click at [339, 163] on strong "verified buyer✅" at bounding box center [363, 168] width 171 height 16
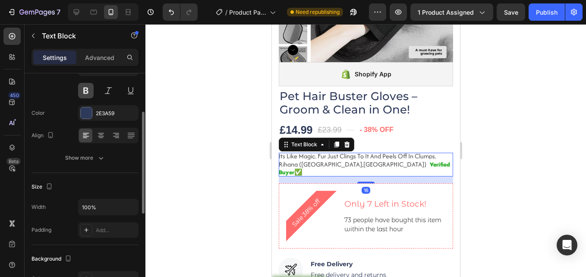
scroll to position [0, 0]
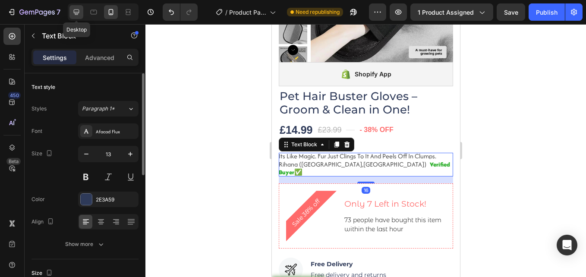
click at [77, 13] on icon at bounding box center [77, 12] width 6 height 6
type input "16"
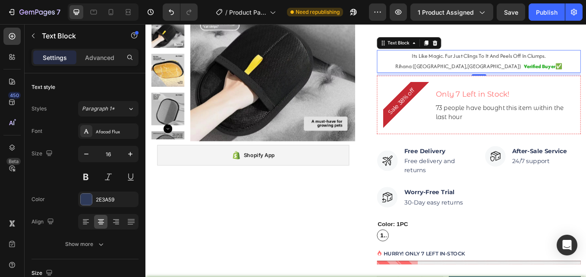
scroll to position [33, 0]
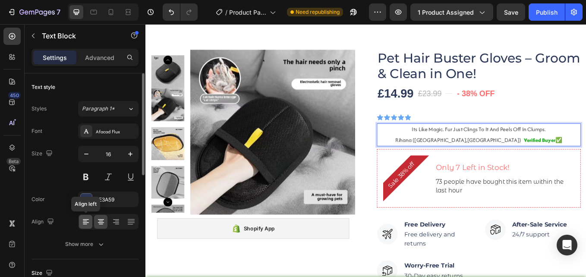
click at [86, 223] on icon at bounding box center [86, 222] width 6 height 1
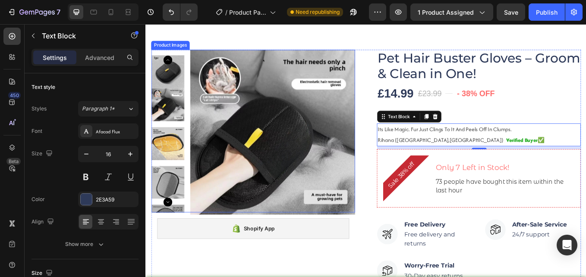
click at [387, 124] on img at bounding box center [295, 151] width 194 height 194
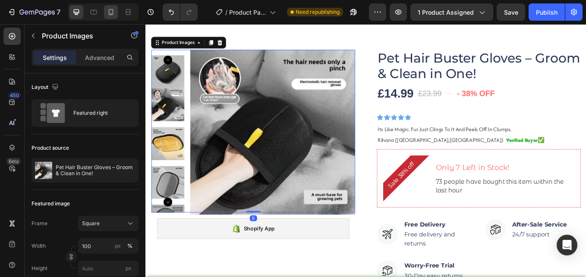
click at [114, 15] on icon at bounding box center [111, 12] width 9 height 9
type input "8"
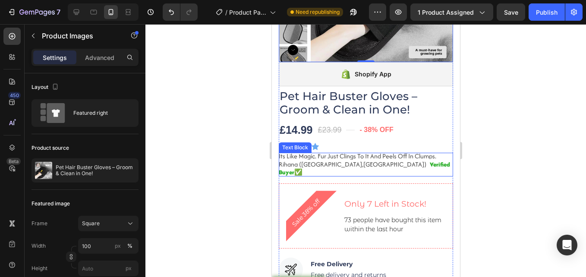
scroll to position [174, 0]
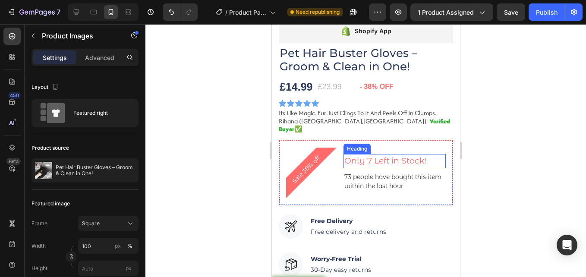
click at [374, 155] on h3 "Only 7 Left in Stock!" at bounding box center [394, 161] width 102 height 14
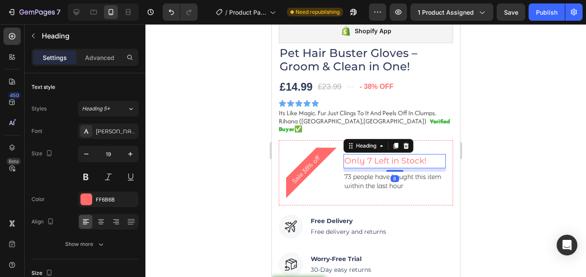
click at [372, 155] on h3 "Only 7 Left in Stock!" at bounding box center [394, 161] width 102 height 14
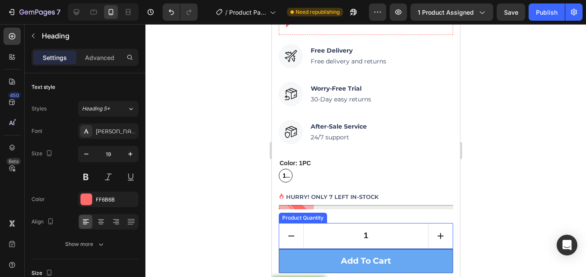
scroll to position [347, 0]
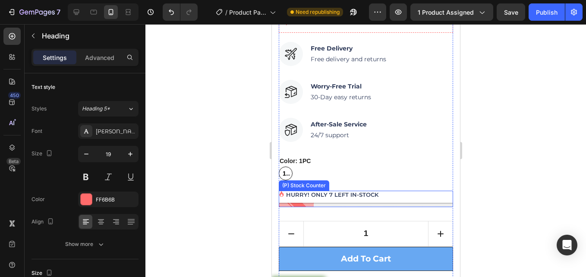
click at [332, 191] on p "HURRY! ONLY 7 LEFT IN-STOCK" at bounding box center [332, 195] width 92 height 9
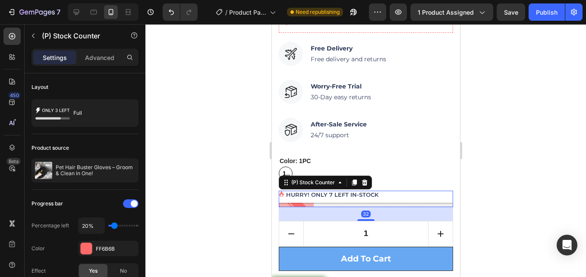
click at [332, 191] on p "HURRY! ONLY 7 LEFT IN-STOCK" at bounding box center [332, 195] width 92 height 9
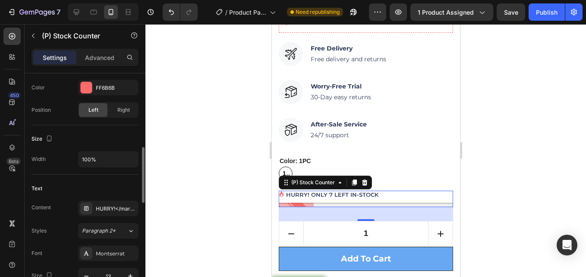
scroll to position [345, 0]
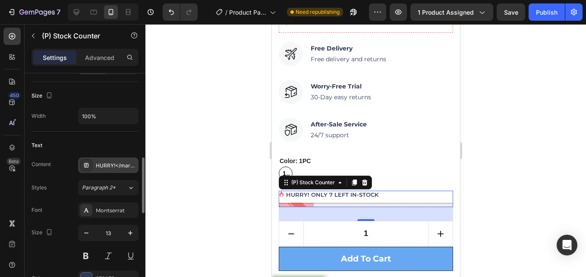
click at [121, 166] on div "HURRY!</mark> ONLY 7 LEFT IN-STOCK" at bounding box center [116, 166] width 41 height 8
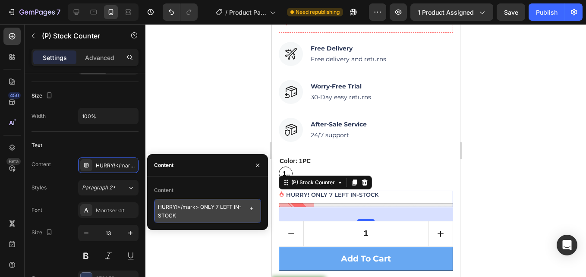
click at [220, 206] on textarea "HURRY!</mark> ONLY 7 LEFT IN-STOCK" at bounding box center [207, 211] width 107 height 24
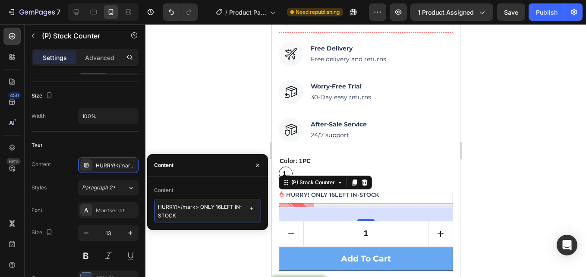
type textarea "HURRY!</mark> ONLY 16 LEFT IN-STOCK"
click at [177, 132] on div at bounding box center [365, 150] width 441 height 253
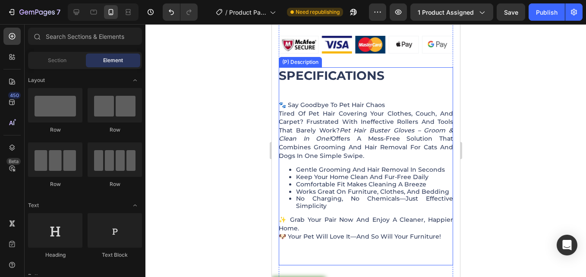
scroll to position [649, 0]
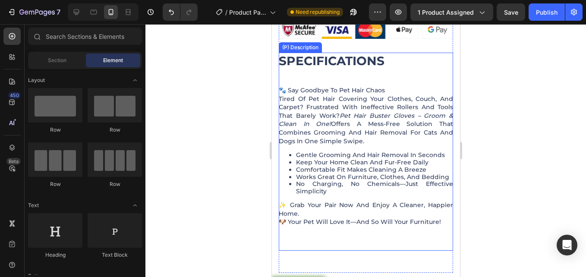
click at [325, 139] on div "SPECIFICATIONS 🐾 Say Goodbye to Pet Hair Chaos Tired of pet hair covering your …" at bounding box center [365, 152] width 174 height 198
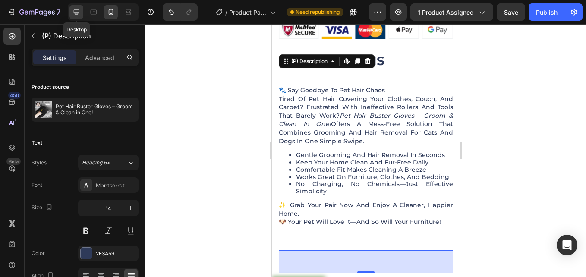
click at [77, 8] on icon at bounding box center [76, 12] width 9 height 9
type input "16"
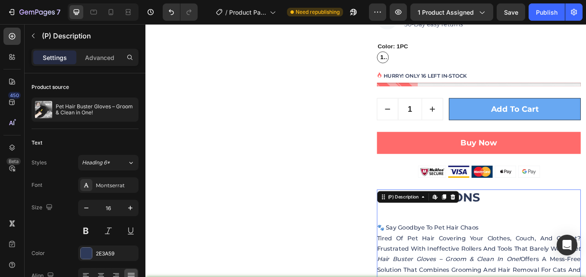
scroll to position [450, 0]
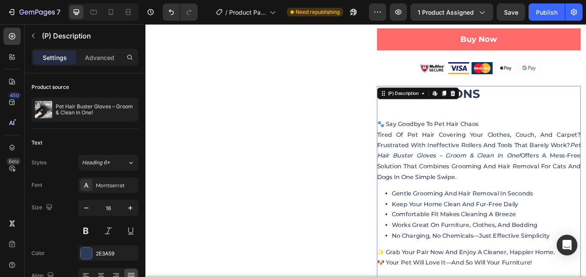
click at [482, 151] on p "Tired of pet hair covering your clothes, couch, and carpet? Frustrated with ine…" at bounding box center [537, 179] width 240 height 58
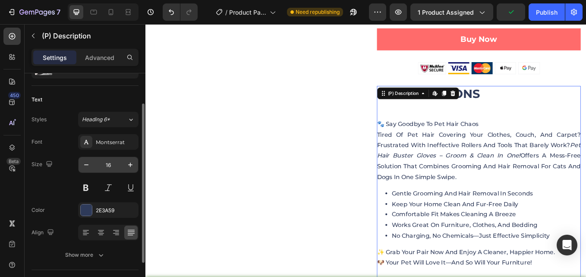
scroll to position [86, 0]
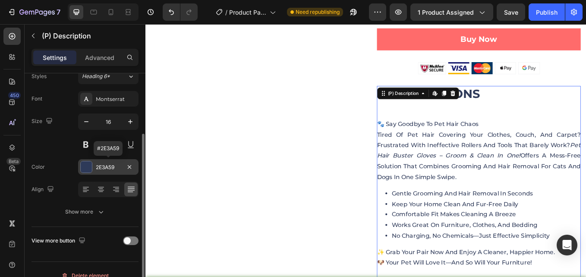
click at [101, 169] on div "2E3A59" at bounding box center [108, 168] width 25 height 8
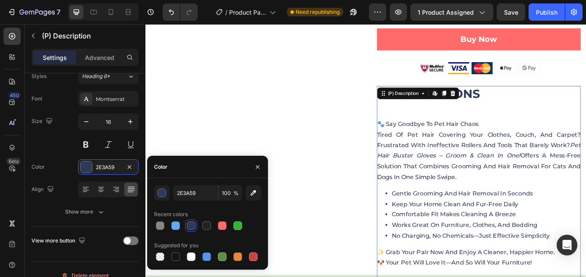
click at [187, 225] on div at bounding box center [191, 225] width 9 height 9
click at [117, 190] on icon at bounding box center [116, 190] width 6 height 1
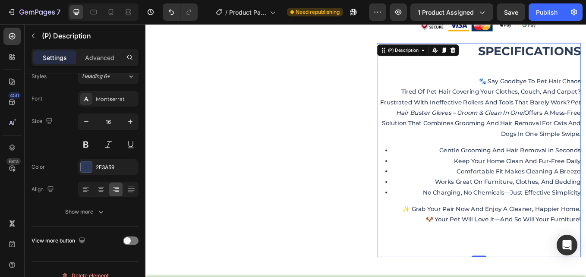
scroll to position [536, 0]
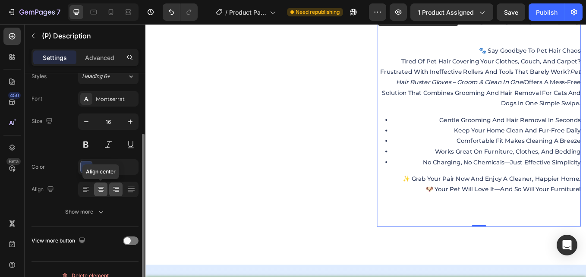
click at [104, 189] on icon at bounding box center [101, 189] width 9 height 9
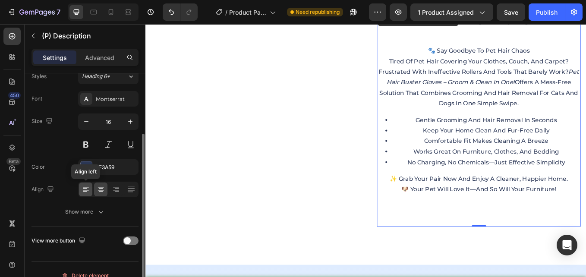
click at [82, 188] on icon at bounding box center [86, 189] width 9 height 9
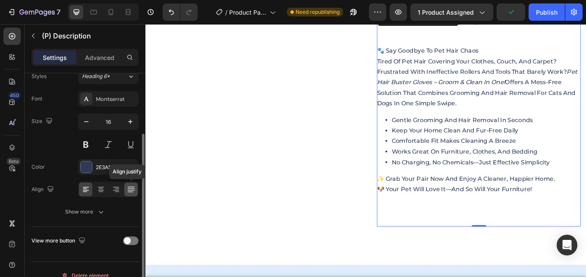
click at [130, 193] on icon at bounding box center [131, 189] width 9 height 9
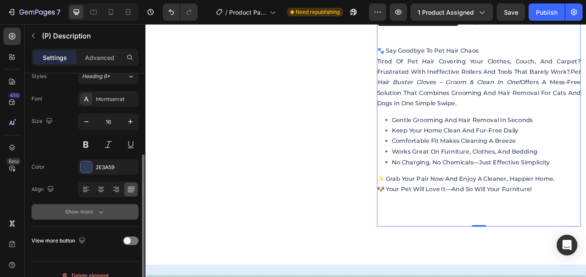
scroll to position [98, 0]
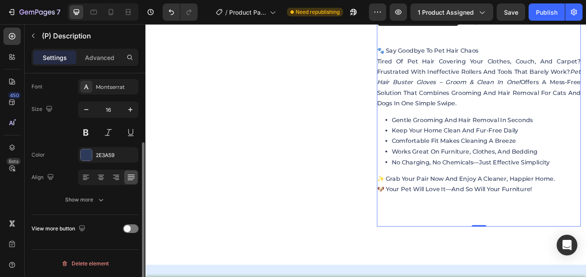
click at [107, 191] on div "Font Montserrat Size 16 Color 2E3A59 Align Show more" at bounding box center [85, 143] width 107 height 129
click at [106, 196] on button "Show more" at bounding box center [85, 200] width 107 height 16
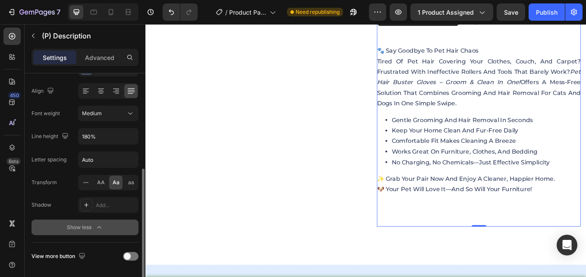
scroll to position [212, 0]
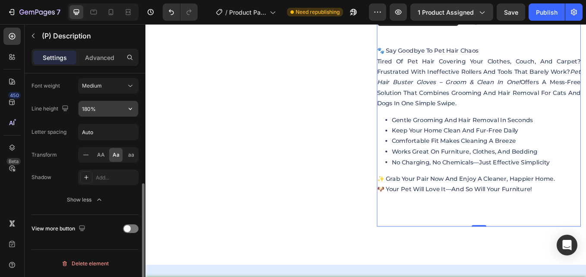
click at [121, 115] on input "180%" at bounding box center [109, 109] width 60 height 16
click at [133, 110] on icon "button" at bounding box center [130, 108] width 9 height 9
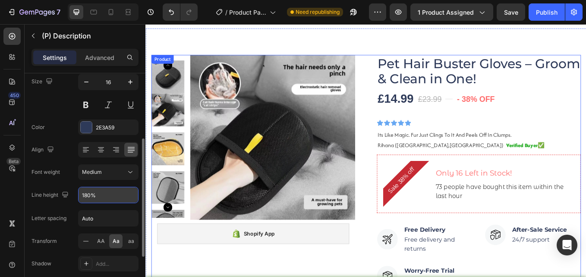
scroll to position [0, 0]
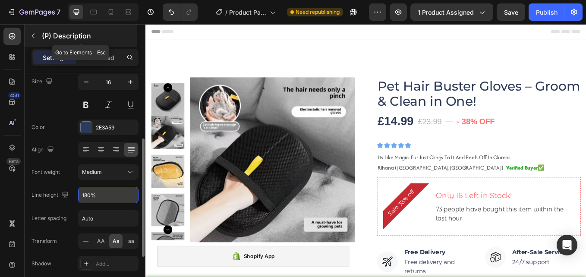
click at [35, 34] on icon "button" at bounding box center [33, 36] width 3 height 5
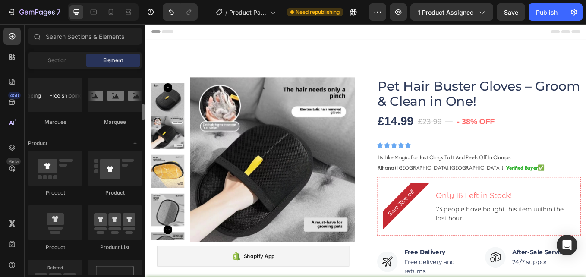
scroll to position [993, 0]
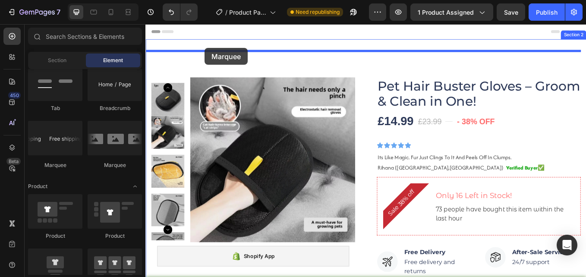
drag, startPoint x: 206, startPoint y: 167, endPoint x: 215, endPoint y: 52, distance: 115.1
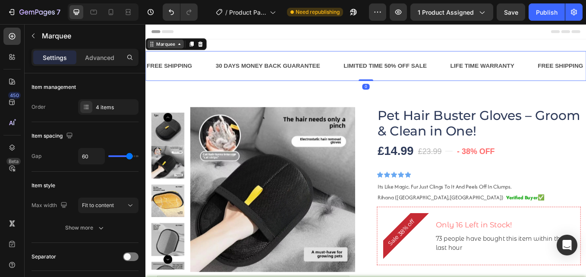
drag, startPoint x: 404, startPoint y: 95, endPoint x: 176, endPoint y: 51, distance: 231.7
click at [404, 63] on div "FREE SHIPPING Text Block 30 DAYS MONEY BACK GUARANTEE Text Block LIMITED TIME 5…" at bounding box center [404, 73] width 518 height 35
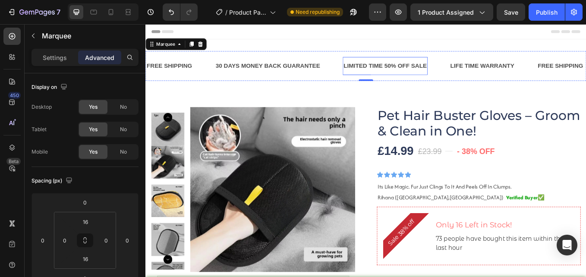
click at [435, 74] on div "LIMITED TIME 50% OFF SALE" at bounding box center [427, 73] width 100 height 14
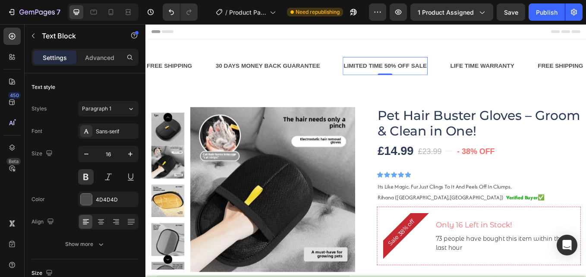
click at [434, 74] on div "LIMITED TIME 50% OFF SALE" at bounding box center [427, 73] width 100 height 14
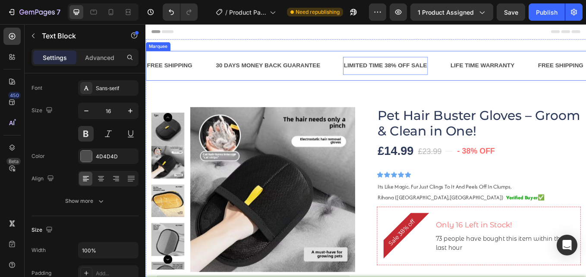
click at [369, 58] on div "FREE SHIPPING Text Block 30 DAYS MONEY BACK GUARANTEE Text Block LIMITED TIME 3…" at bounding box center [404, 73] width 518 height 35
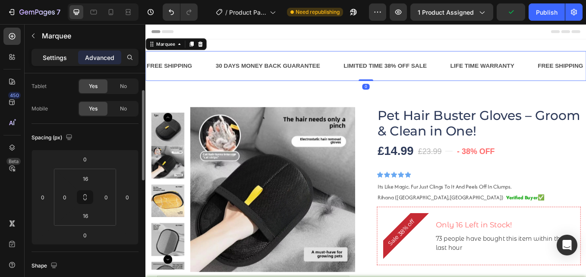
click at [51, 55] on p "Settings" at bounding box center [55, 57] width 24 height 9
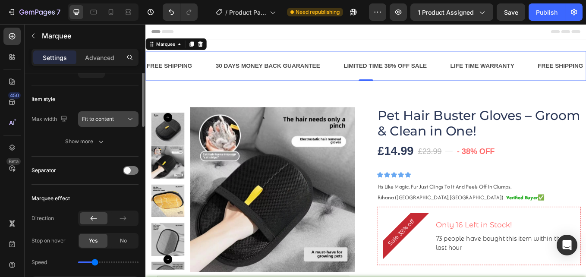
scroll to position [0, 0]
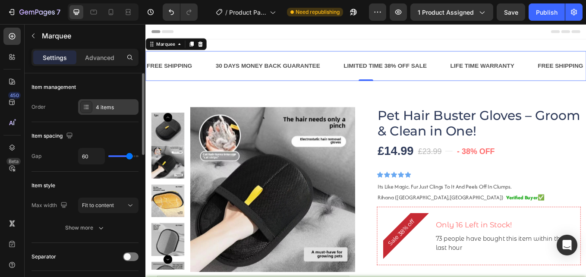
click at [104, 104] on div "4 items" at bounding box center [116, 108] width 41 height 8
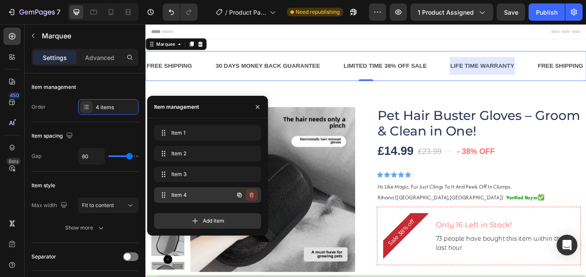
click at [251, 193] on icon "button" at bounding box center [251, 194] width 4 height 5
click at [251, 194] on div "Delete" at bounding box center [246, 195] width 16 height 8
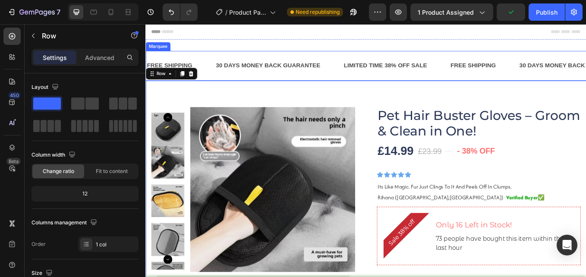
click at [360, 60] on div "FREE SHIPPING Text Block 30 DAYS MONEY BACK GUARANTEE Text Block LIMITED TIME 3…" at bounding box center [404, 73] width 518 height 35
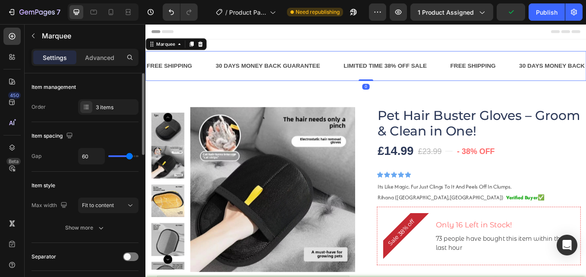
scroll to position [43, 0]
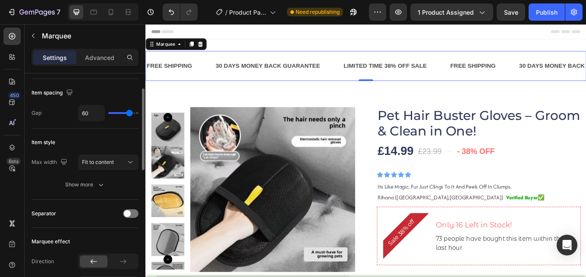
type input "36"
type input "33"
type input "31"
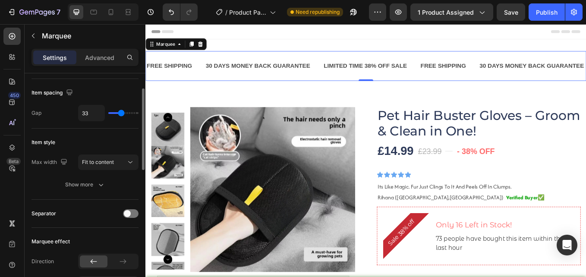
type input "31"
type input "36"
type input "37"
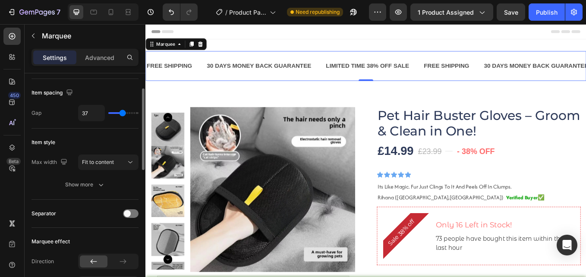
type input "40"
type input "52"
type input "58"
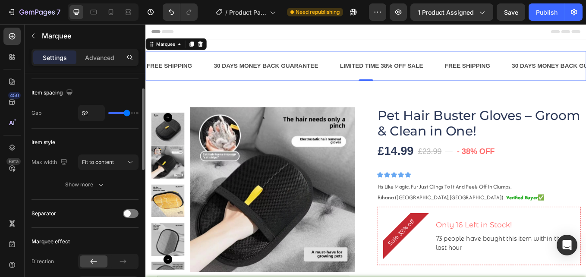
type input "58"
type input "59"
type input "62"
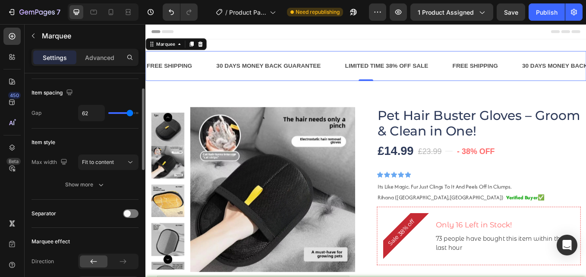
type input "61"
click at [129, 114] on input "range" at bounding box center [123, 113] width 30 height 2
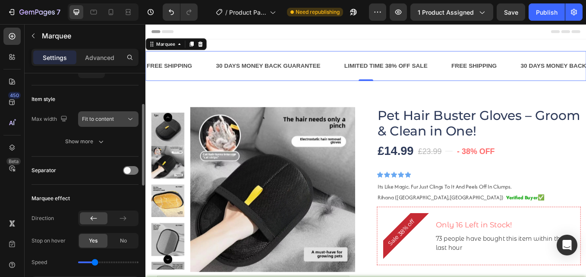
scroll to position [129, 0]
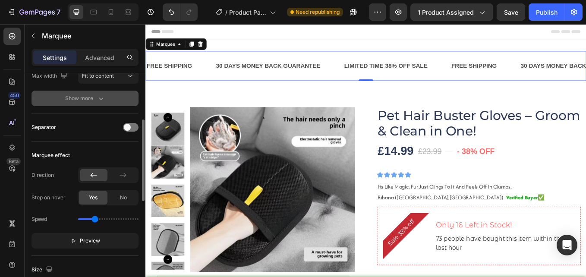
click at [95, 101] on div "Show more" at bounding box center [85, 98] width 40 height 9
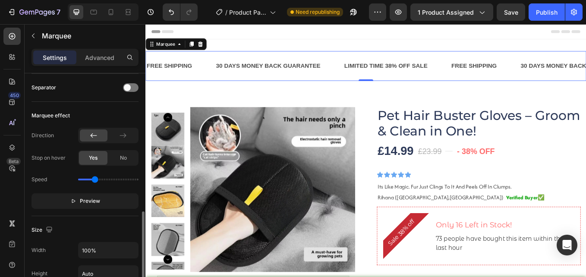
scroll to position [302, 0]
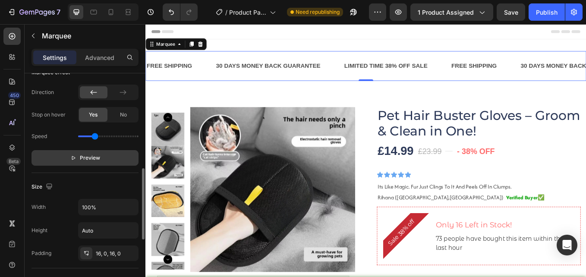
click at [102, 164] on button "Preview" at bounding box center [85, 158] width 107 height 16
click at [102, 161] on button "Pause" at bounding box center [85, 158] width 107 height 16
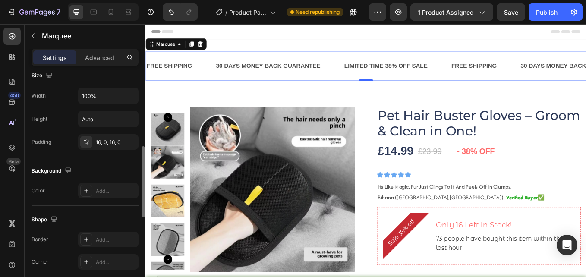
scroll to position [370, 0]
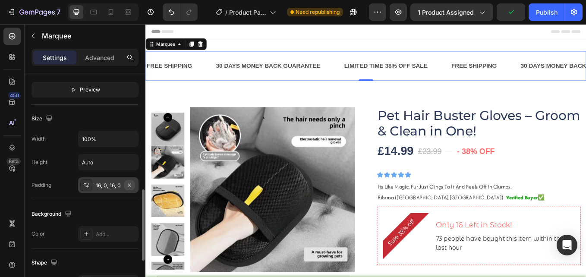
click at [130, 186] on icon "button" at bounding box center [129, 185] width 7 height 7
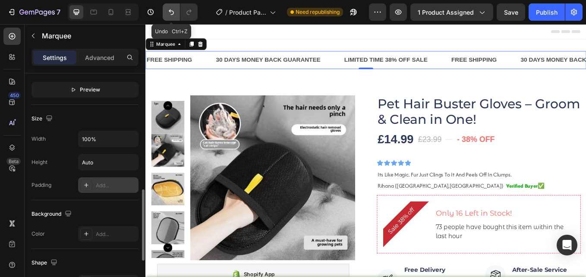
click at [172, 12] on icon "Undo/Redo" at bounding box center [171, 12] width 9 height 9
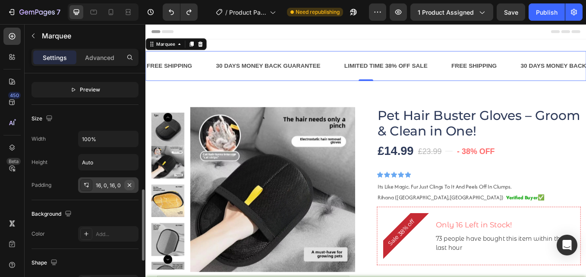
click at [128, 184] on icon "button" at bounding box center [129, 185] width 7 height 7
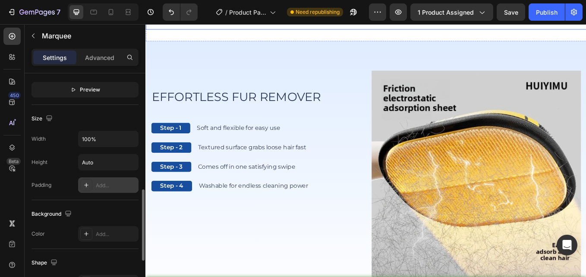
scroll to position [734, 0]
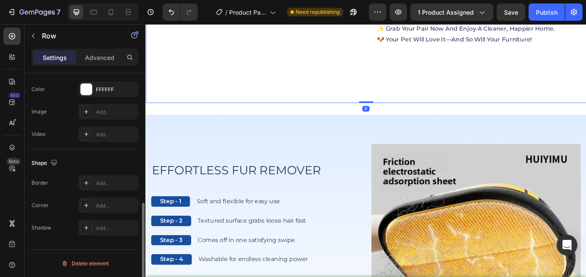
scroll to position [0, 0]
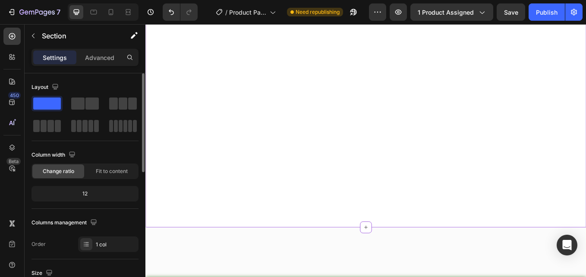
scroll to position [1508, 0]
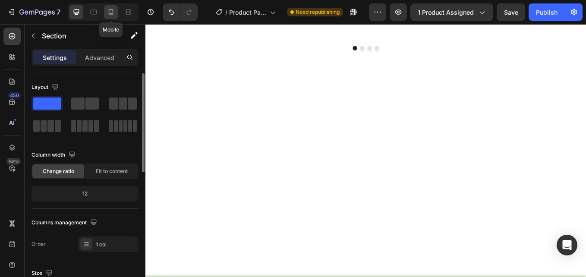
click at [112, 13] on icon at bounding box center [111, 12] width 9 height 9
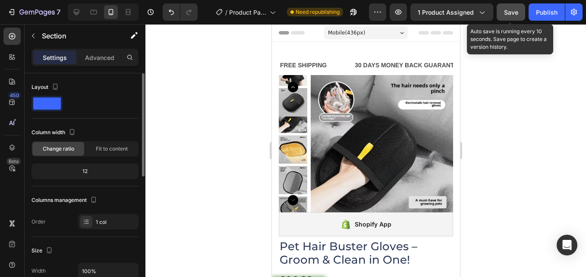
click at [514, 11] on span "Save" at bounding box center [511, 12] width 14 height 7
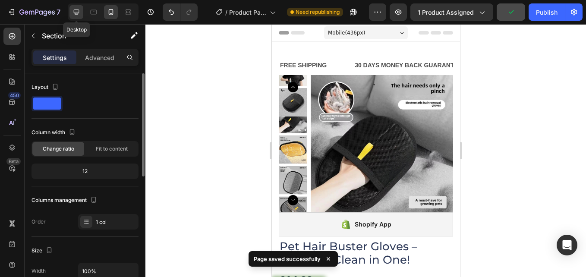
click at [72, 9] on icon at bounding box center [76, 12] width 9 height 9
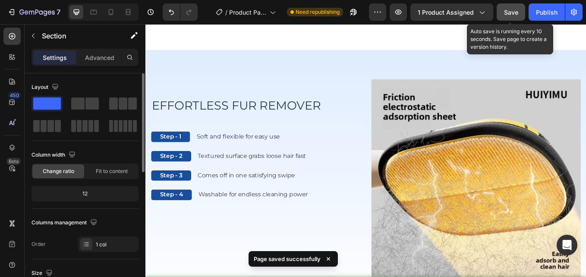
scroll to position [810, 0]
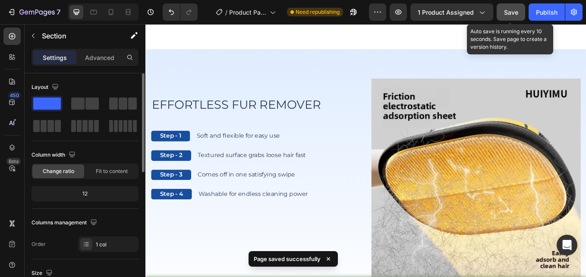
click at [510, 10] on span "Save" at bounding box center [511, 12] width 14 height 7
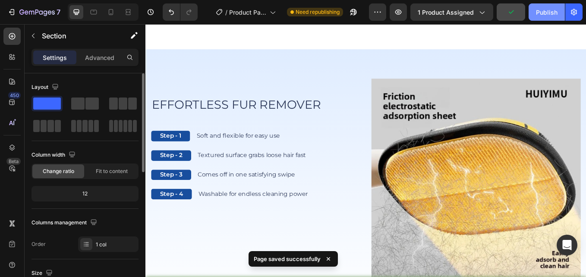
click at [542, 9] on div "Publish" at bounding box center [547, 12] width 22 height 9
